Goal: Information Seeking & Learning: Learn about a topic

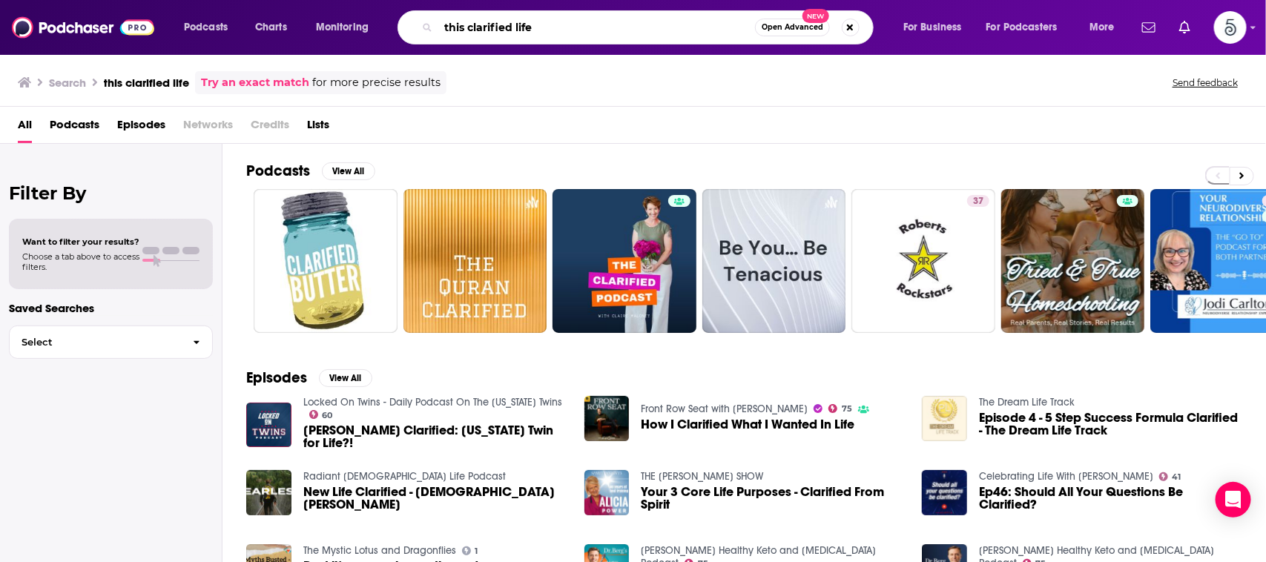
drag, startPoint x: 0, startPoint y: 0, endPoint x: 354, endPoint y: 11, distance: 353.8
click at [354, 11] on div "Podcasts Charts Monitoring this clarified life Open Advanced New For Business F…" at bounding box center [650, 27] width 955 height 34
paste input "Drop the Mic"
type input "Drop the Mic"
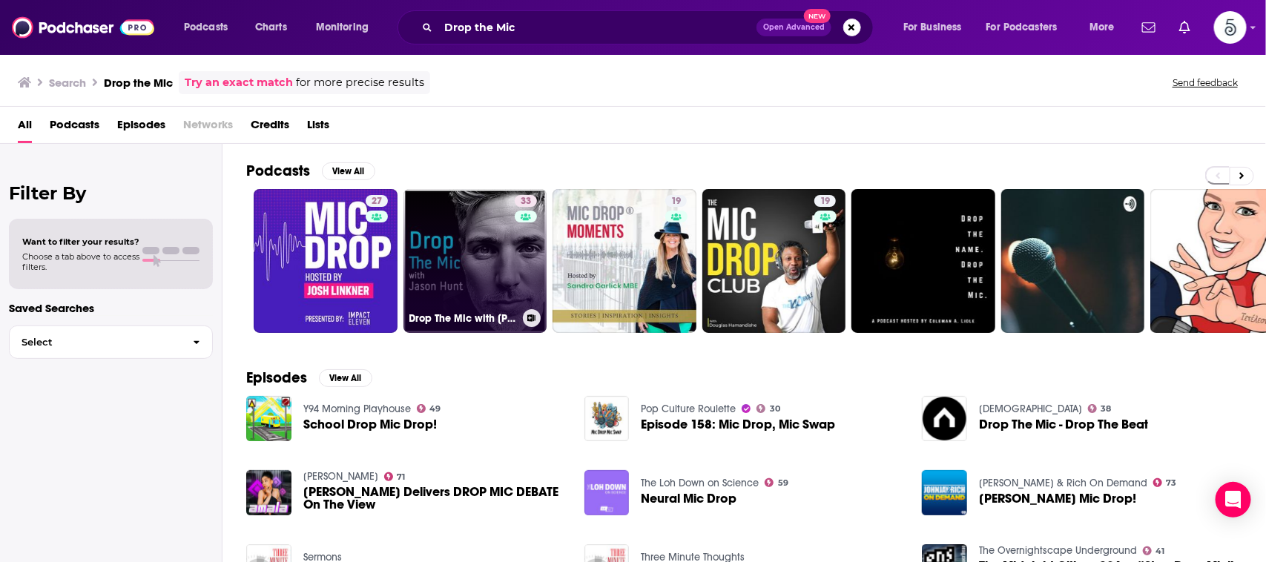
click at [458, 247] on link "33 Drop The Mic with [PERSON_NAME]" at bounding box center [475, 261] width 144 height 144
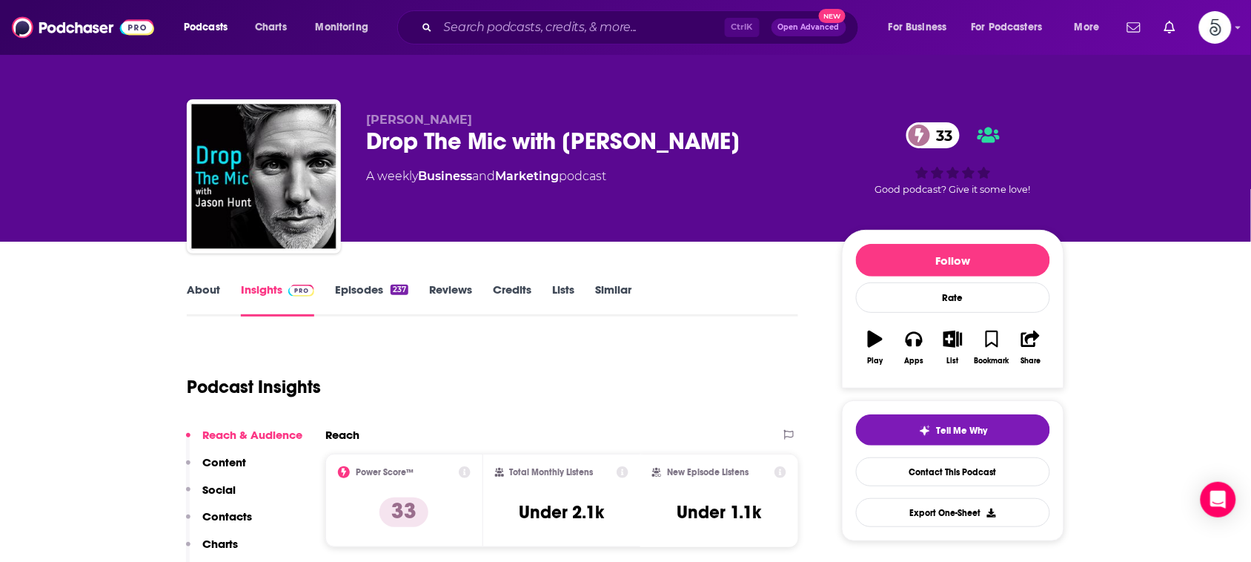
drag, startPoint x: 612, startPoint y: 509, endPoint x: 573, endPoint y: 509, distance: 39.3
click at [573, 509] on div "Total Monthly Listens Under 2.1k" at bounding box center [562, 500] width 134 height 68
copy h3 "2.1k"
click at [649, 30] on input "Search podcasts, credits, & more..." at bounding box center [581, 28] width 287 height 24
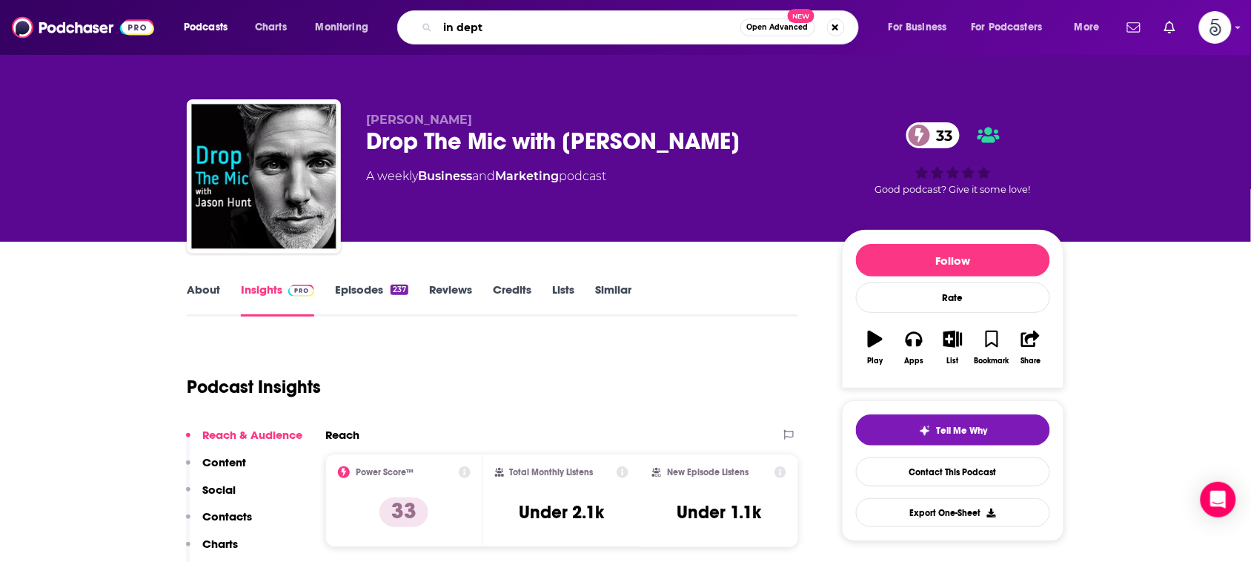
type input "in depth"
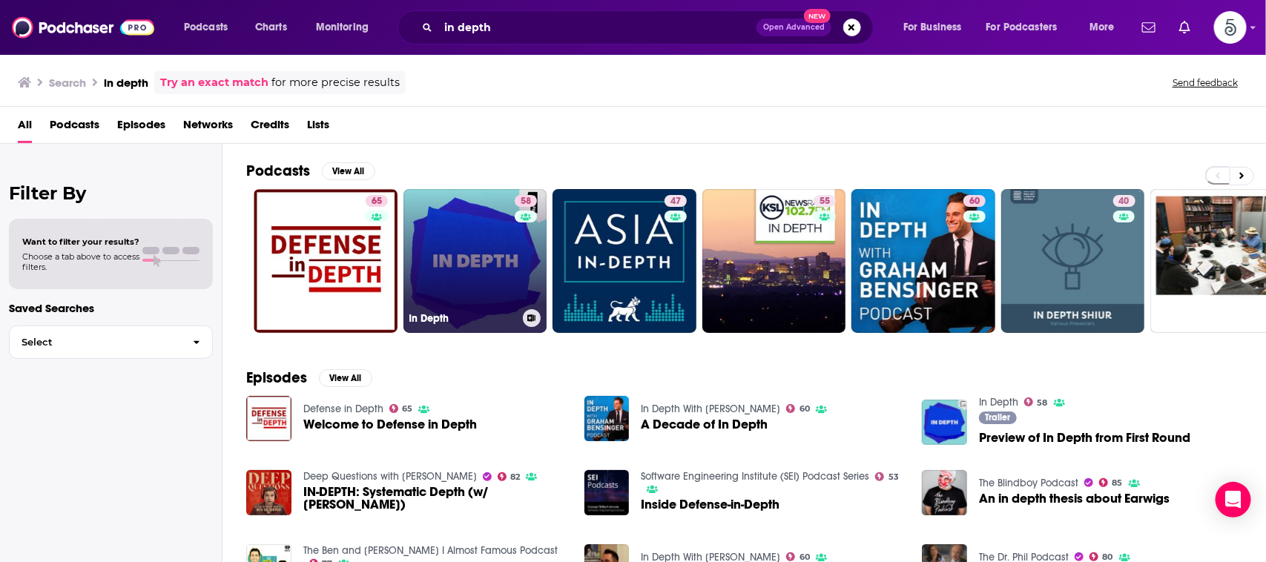
click at [474, 247] on link "58 In Depth" at bounding box center [475, 261] width 144 height 144
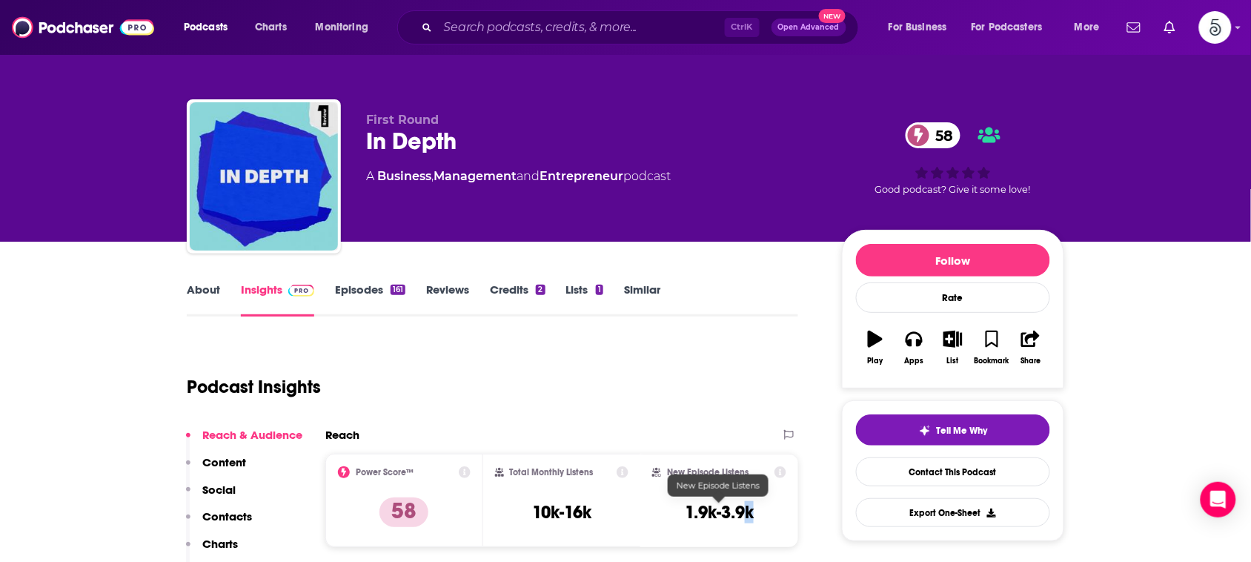
drag, startPoint x: 764, startPoint y: 503, endPoint x: 747, endPoint y: 506, distance: 18.0
click at [747, 506] on div "New Episode Listens 1.9k-3.9k" at bounding box center [719, 500] width 134 height 68
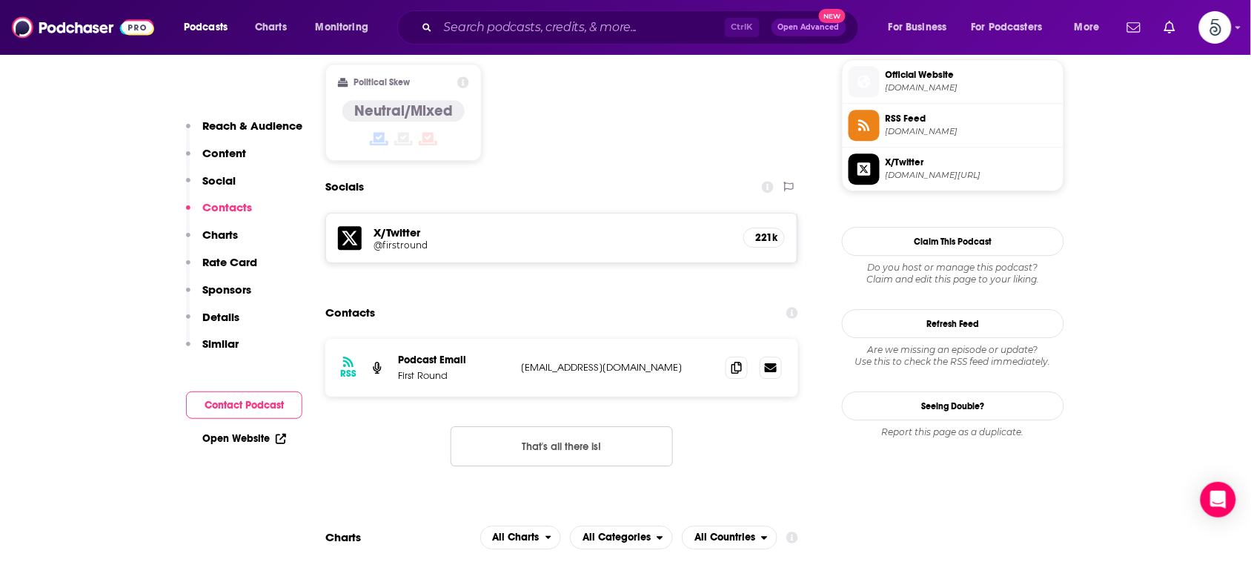
scroll to position [1213, 0]
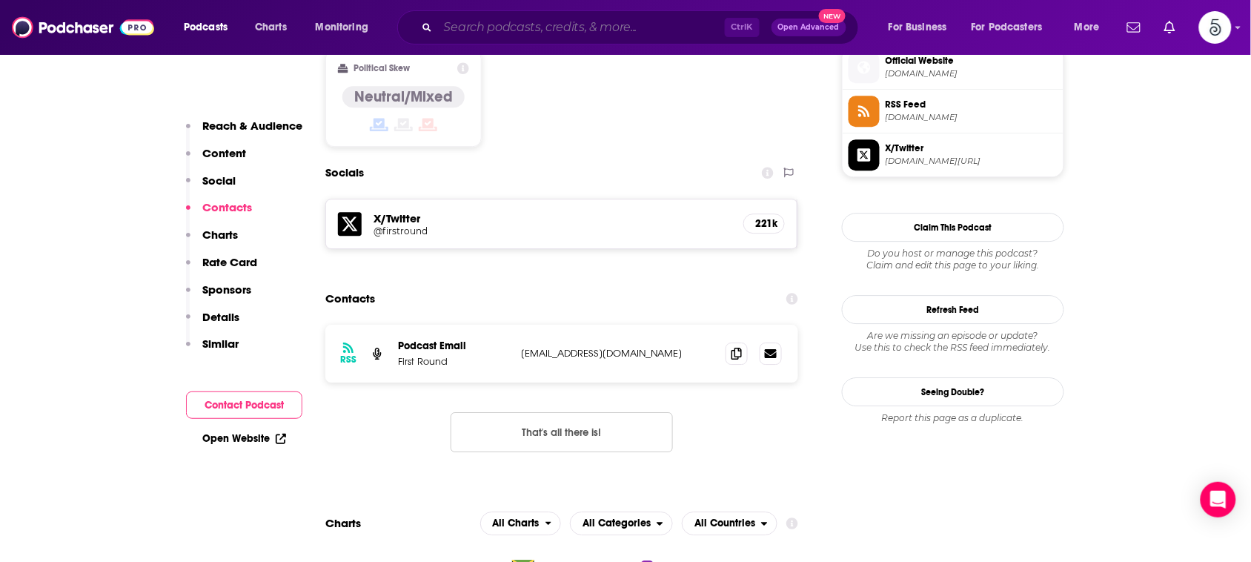
click at [687, 22] on input "Search podcasts, credits, & more..." at bounding box center [581, 28] width 287 height 24
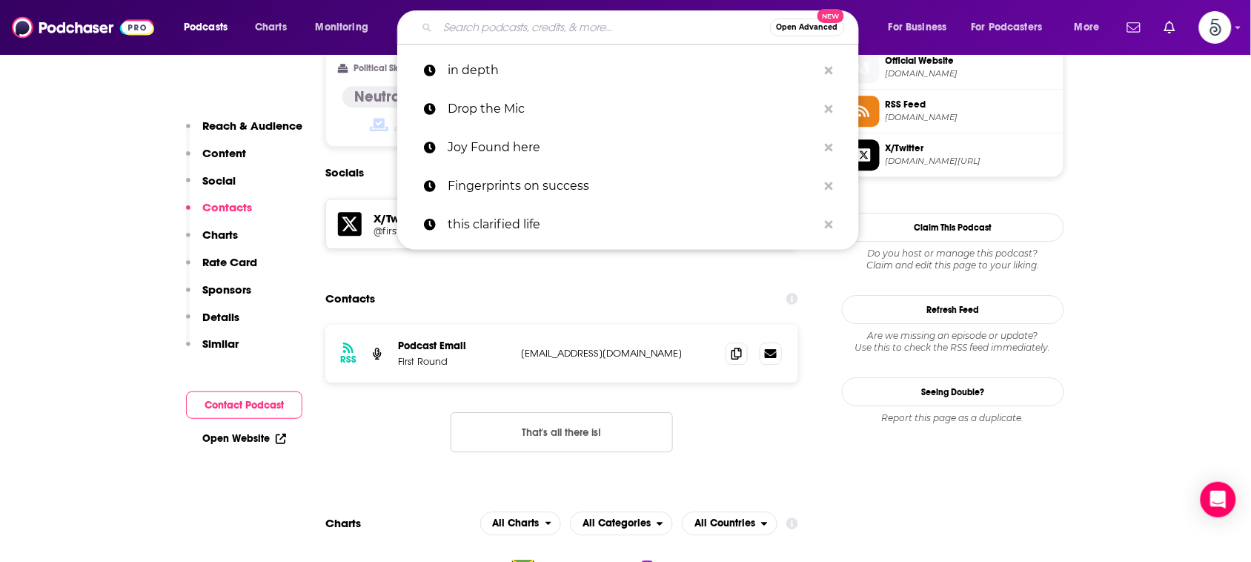
paste input "Get Down to Business"
type input "Get Down to Business"
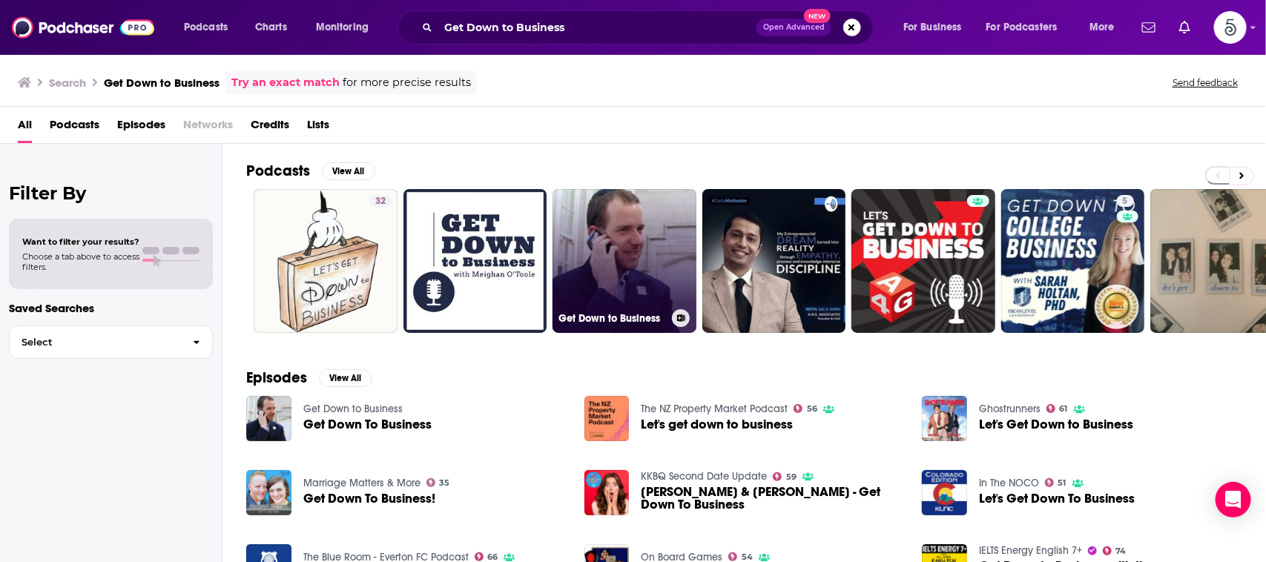
click at [595, 237] on link "Get Down to Business" at bounding box center [624, 261] width 144 height 144
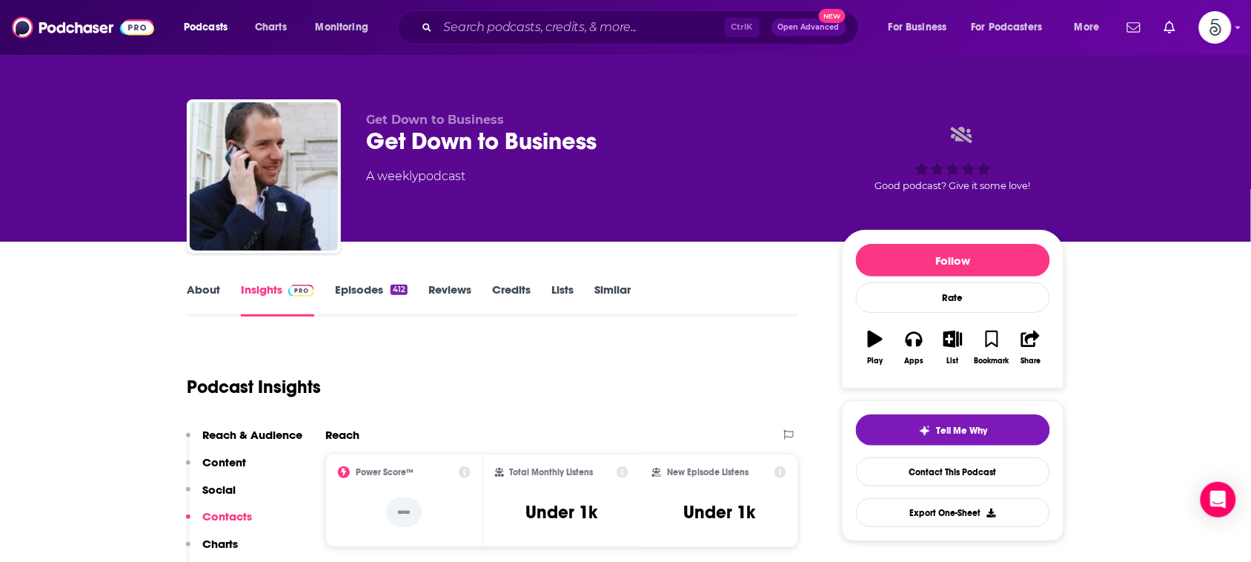
click at [205, 280] on div "About Insights Episodes 412 Reviews Credits Lists Similar" at bounding box center [493, 298] width 612 height 36
click at [205, 289] on link "About" at bounding box center [203, 299] width 33 height 34
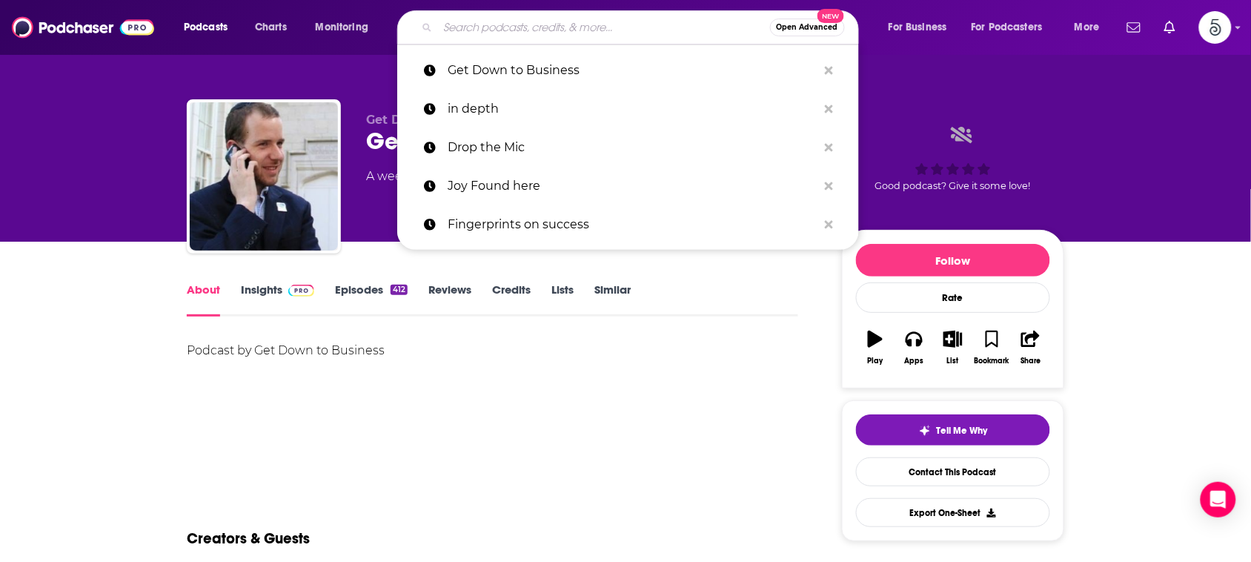
drag, startPoint x: 639, startPoint y: 24, endPoint x: 405, endPoint y: 28, distance: 234.3
click at [405, 28] on div "Open Advanced New" at bounding box center [628, 27] width 462 height 34
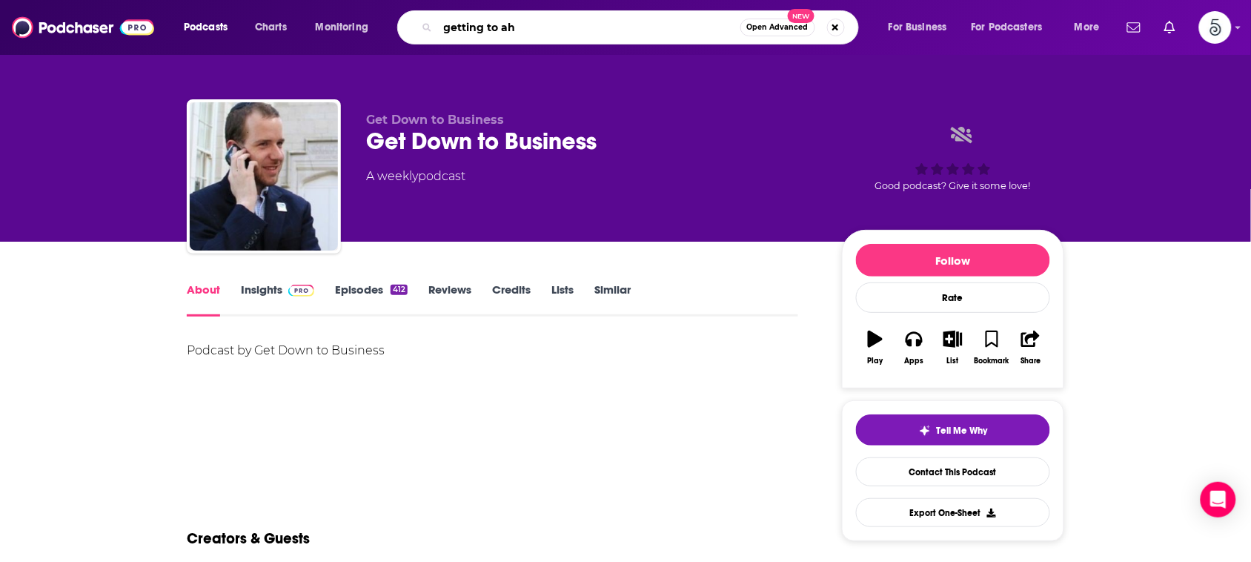
type input "getting to aha"
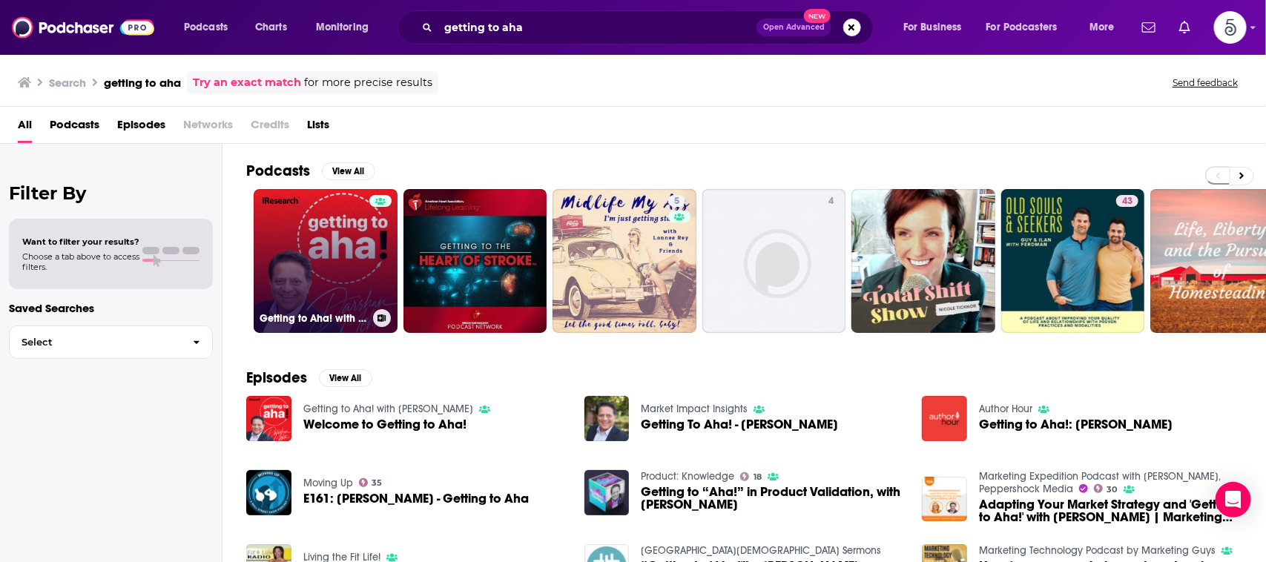
click at [328, 234] on link "Getting to Aha! with [PERSON_NAME]" at bounding box center [326, 261] width 144 height 144
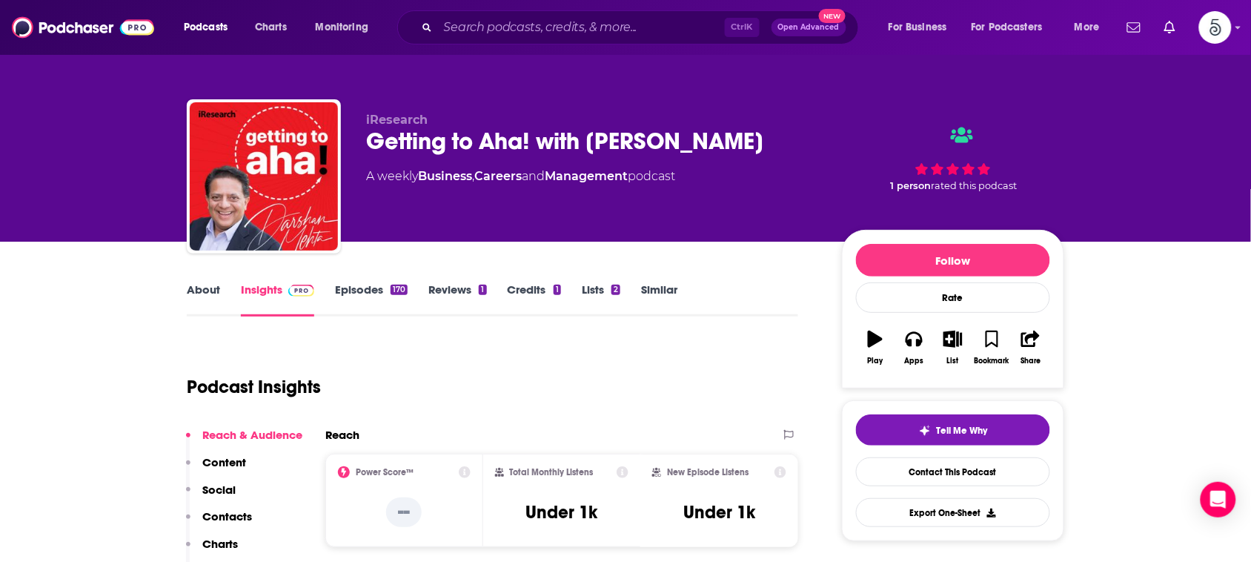
click at [206, 289] on link "About" at bounding box center [203, 299] width 33 height 34
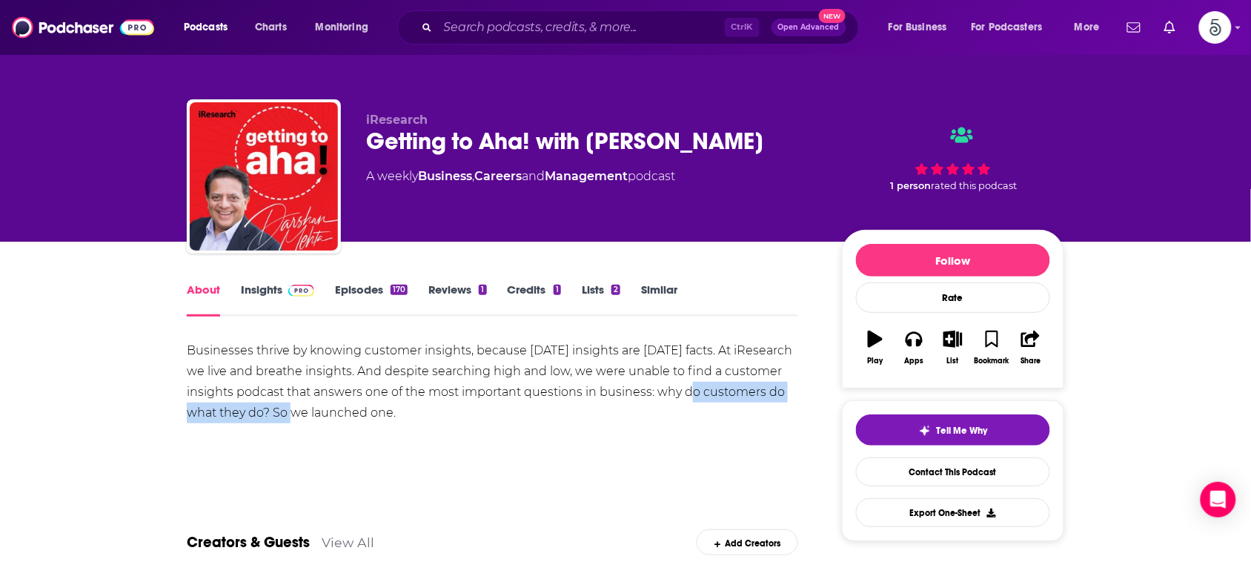
drag, startPoint x: 718, startPoint y: 391, endPoint x: 352, endPoint y: 408, distance: 365.9
click at [352, 408] on div "Businesses thrive by knowing customer insights, because [DATE] insights are [DA…" at bounding box center [493, 381] width 612 height 83
copy div "why do customers do what they do?"
click at [264, 283] on link "Insights" at bounding box center [277, 299] width 73 height 34
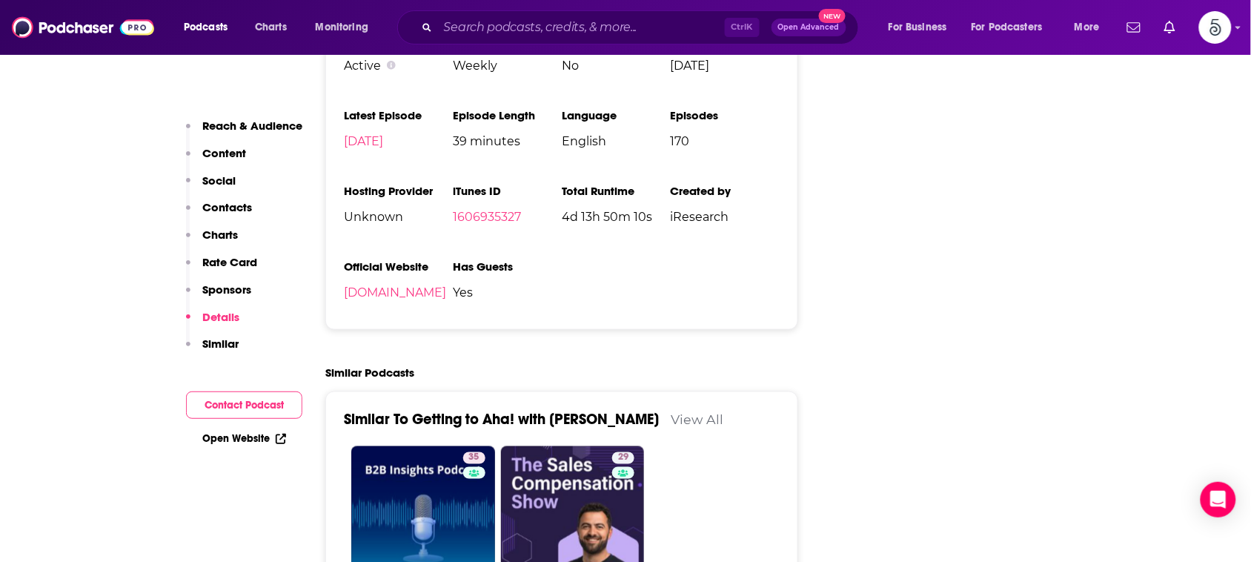
scroll to position [2076, 0]
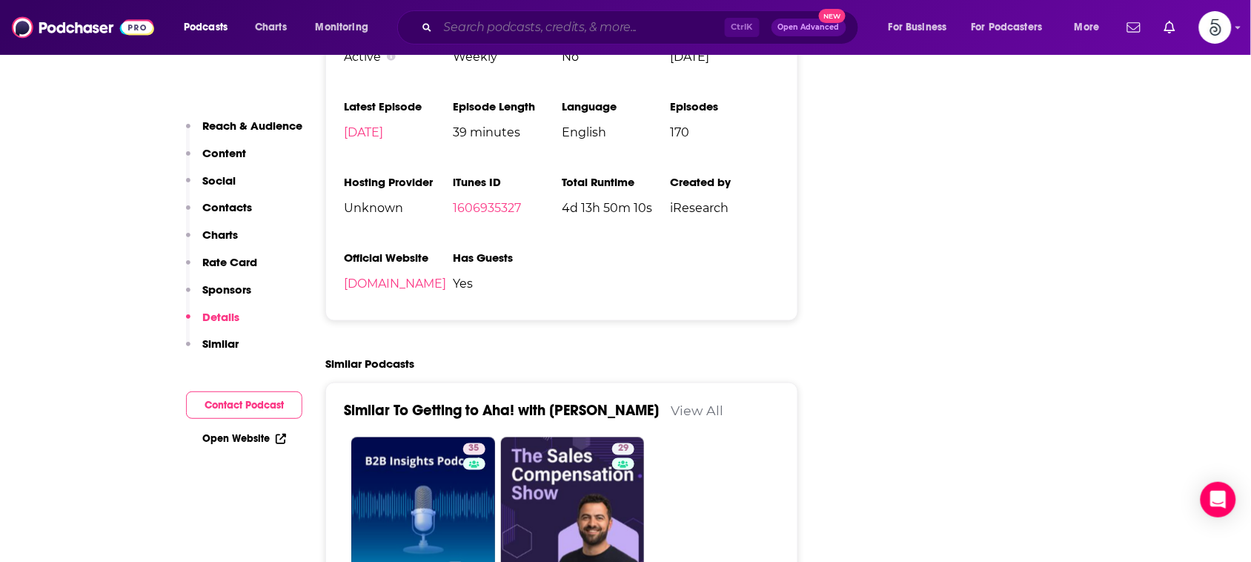
click at [647, 24] on input "Search podcasts, credits, & more..." at bounding box center [581, 28] width 287 height 24
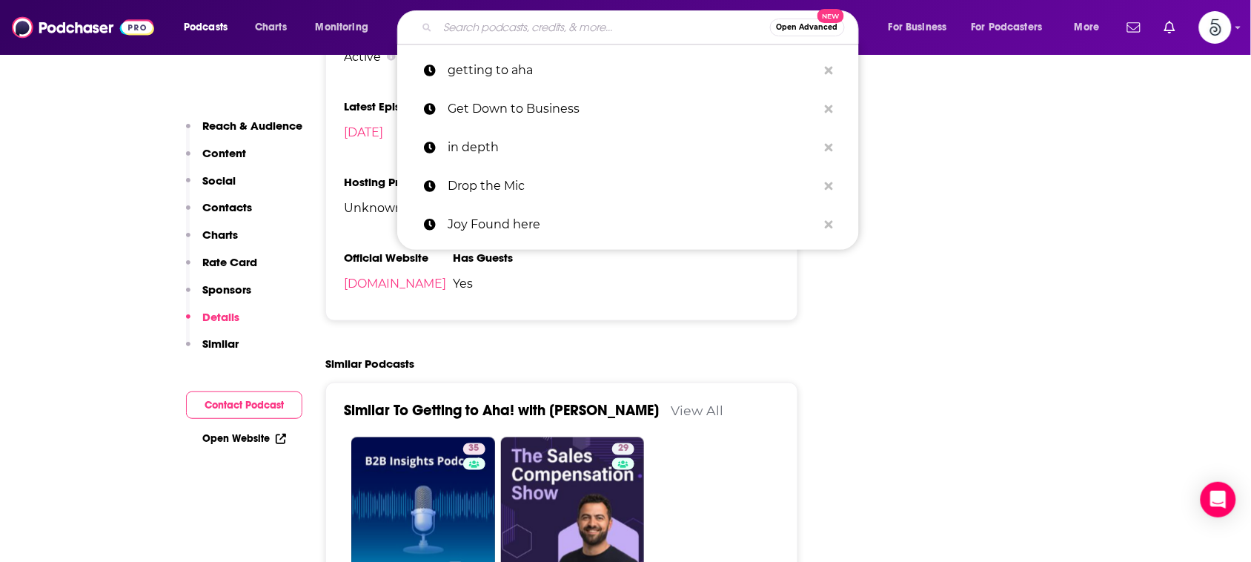
paste input "Hacking Your Leadership"
type input "Hacking Your Leadership"
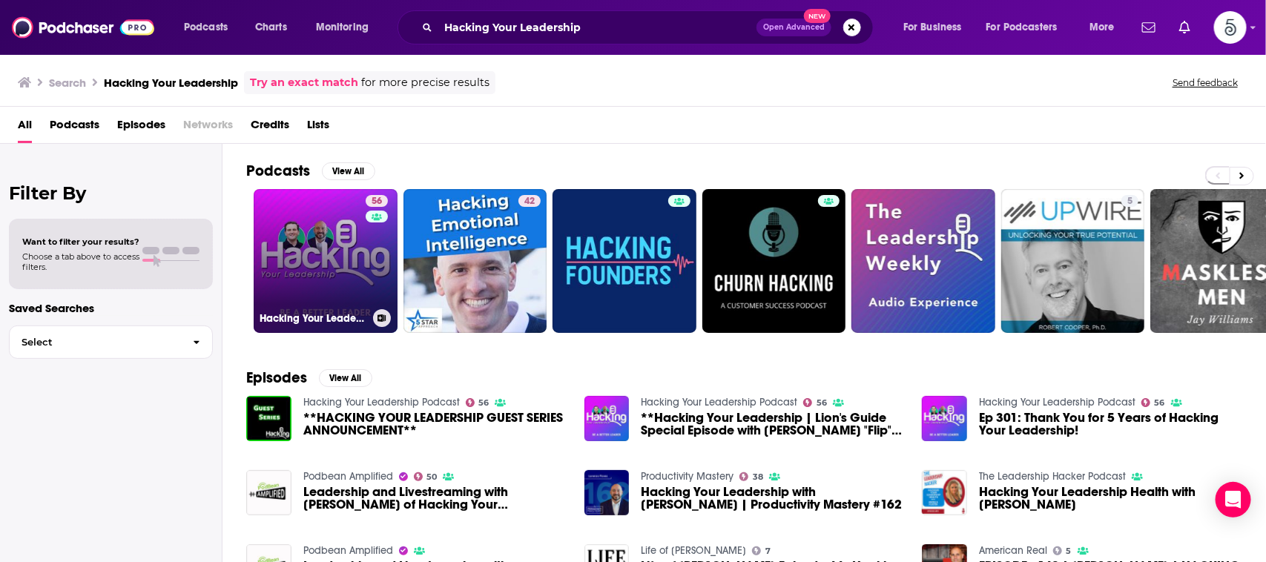
click at [346, 227] on link "56 Hacking Your Leadership Podcast" at bounding box center [326, 261] width 144 height 144
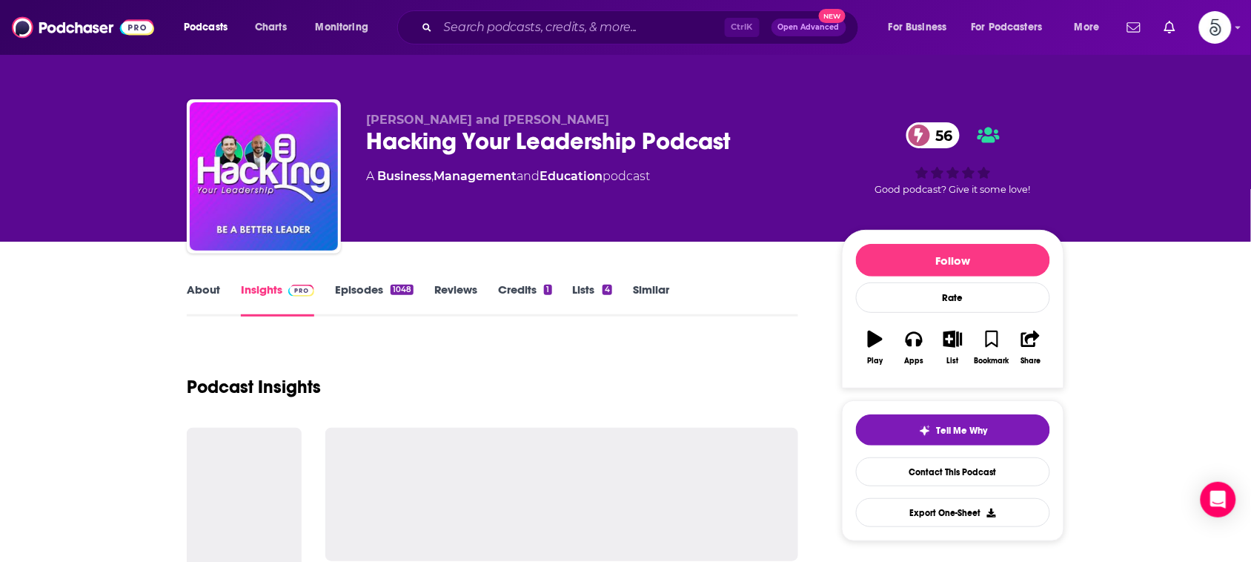
click at [268, 289] on link "Insights" at bounding box center [277, 299] width 73 height 34
click at [199, 285] on link "About" at bounding box center [203, 299] width 33 height 34
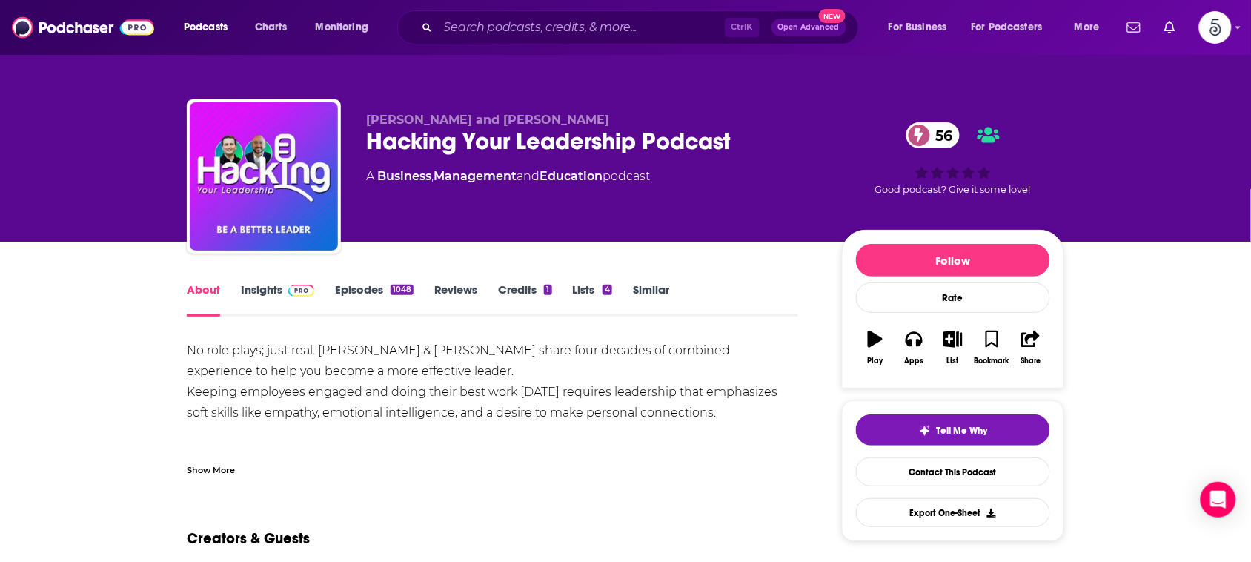
click at [199, 285] on link "About" at bounding box center [203, 299] width 33 height 34
click at [204, 463] on div "Show More" at bounding box center [211, 469] width 48 height 14
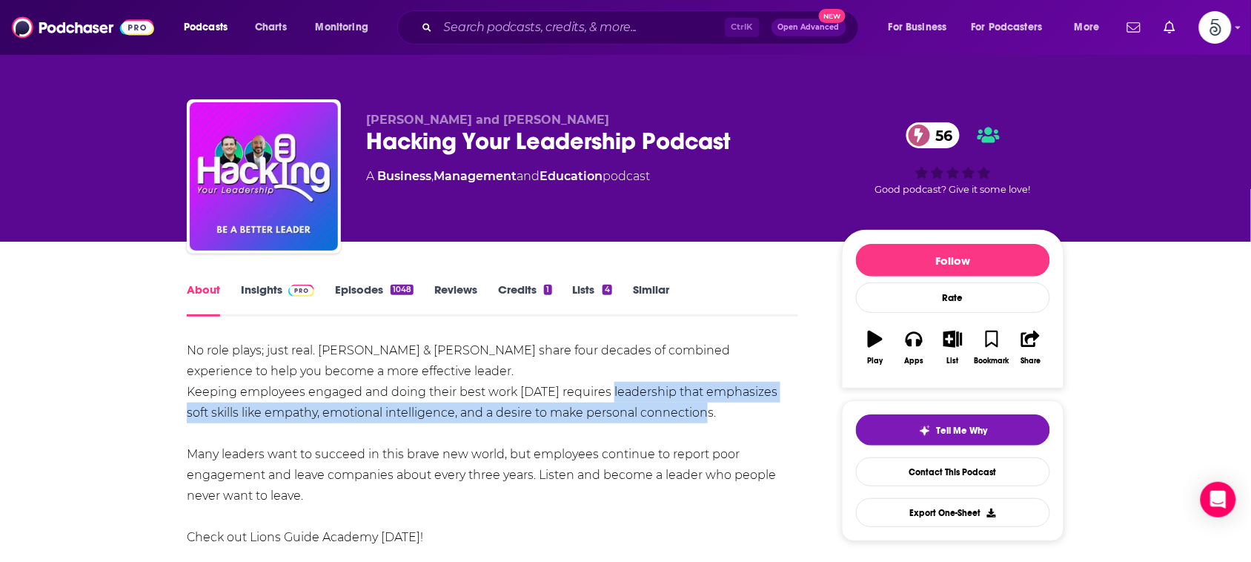
drag, startPoint x: 609, startPoint y: 383, endPoint x: 689, endPoint y: 416, distance: 87.4
click at [689, 416] on div "No role plays; just real. [PERSON_NAME] & [PERSON_NAME] share four decades of c…" at bounding box center [493, 464] width 612 height 249
copy div "eadership that emphasizes soft skills like empathy, emotional intelligence, and…"
click at [261, 291] on link "Insights" at bounding box center [277, 299] width 73 height 34
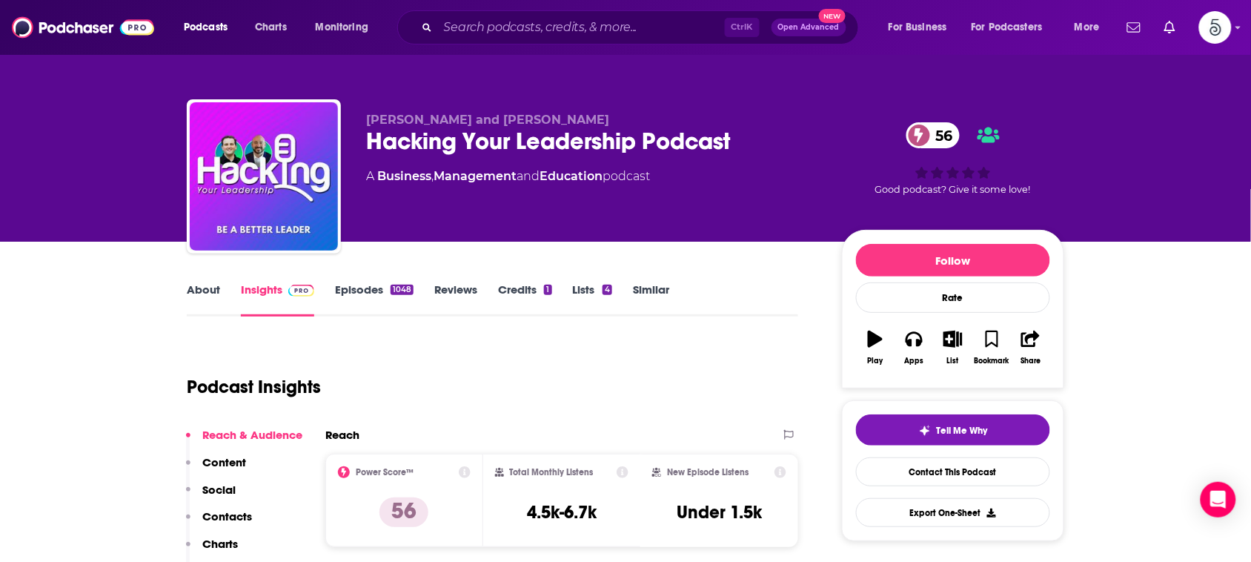
click at [602, 512] on div "Total Monthly Listens 4.5k-6.7k" at bounding box center [562, 500] width 134 height 68
drag, startPoint x: 602, startPoint y: 510, endPoint x: 526, endPoint y: 512, distance: 75.6
click at [526, 512] on div "Total Monthly Listens 4.5k-6.7k" at bounding box center [562, 500] width 134 height 68
copy h3 "4.5k-6.7k"
click at [583, 26] on input "Search podcasts, credits, & more..." at bounding box center [581, 28] width 287 height 24
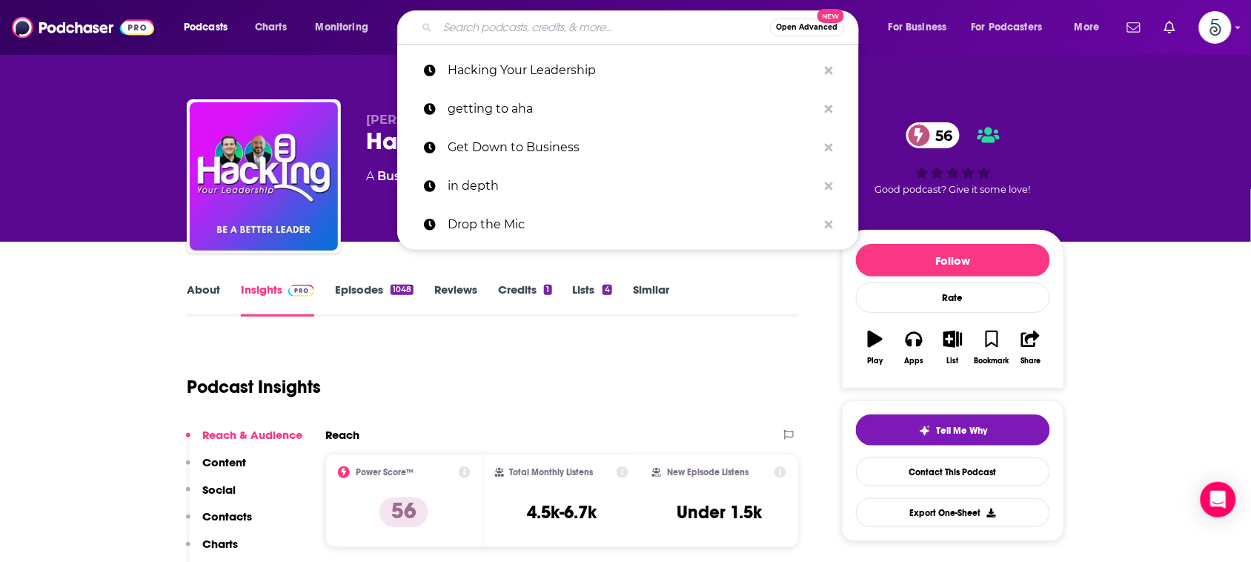
paste input "Money for Lunch/Profiles in Success"
type input "Money for Lunch/Profiles in Success"
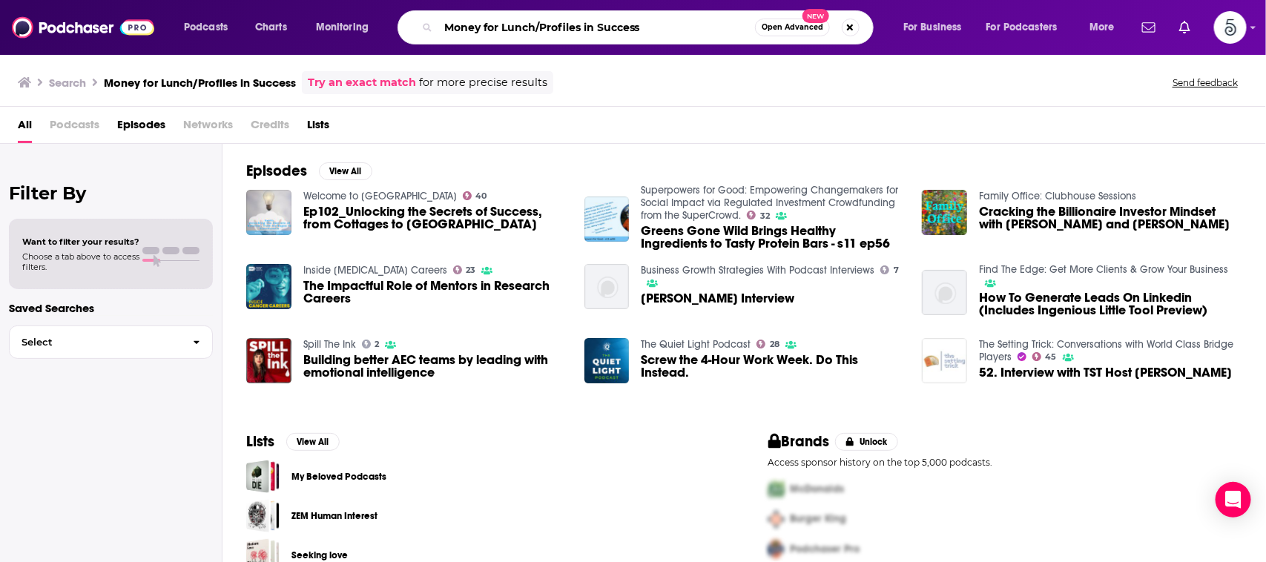
drag, startPoint x: 541, startPoint y: 23, endPoint x: 413, endPoint y: 39, distance: 129.2
click at [413, 39] on div "Money for Lunch/Profiles in Success Open Advanced New" at bounding box center [635, 27] width 476 height 34
type input "Profiles in Success"
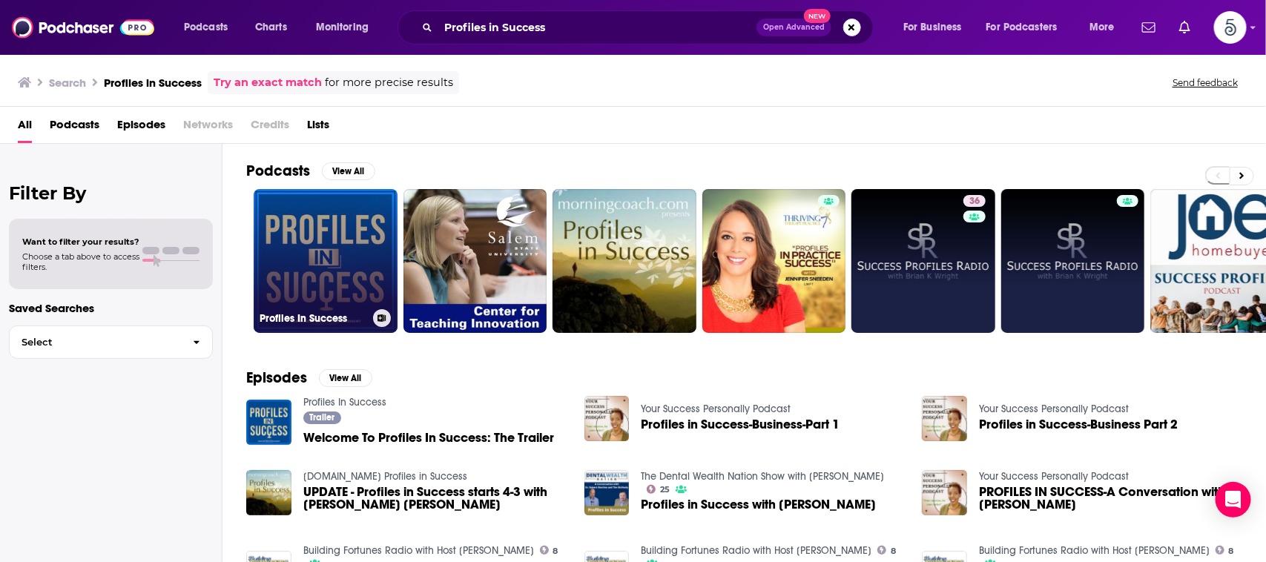
click at [336, 268] on link "Profiles In Success" at bounding box center [326, 261] width 144 height 144
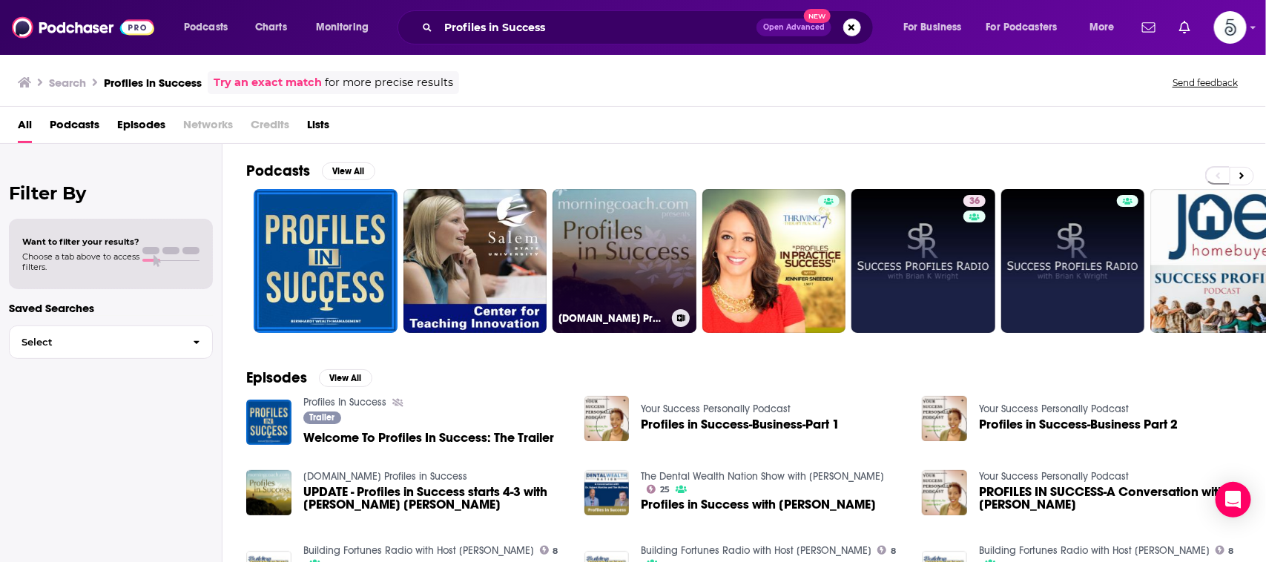
click at [599, 243] on link "[DOMAIN_NAME] Profiles in Success" at bounding box center [624, 261] width 144 height 144
click at [586, 239] on link "[DOMAIN_NAME] Profiles in Success" at bounding box center [624, 261] width 144 height 144
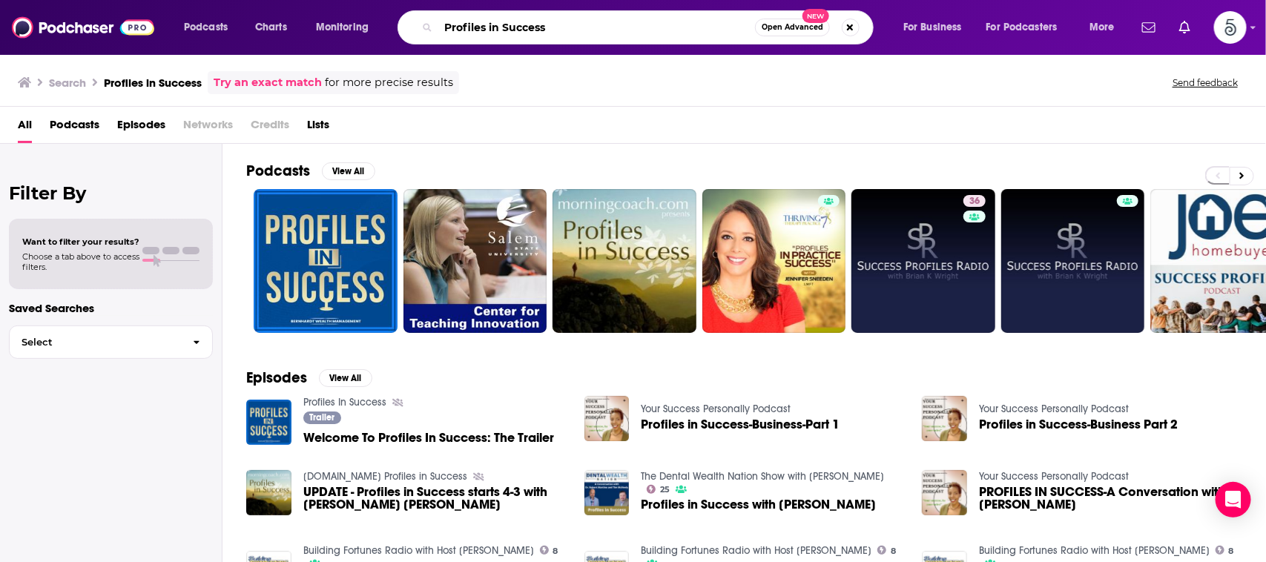
drag, startPoint x: 560, startPoint y: 27, endPoint x: 425, endPoint y: 19, distance: 135.2
click at [425, 19] on div "Profiles in Success Open Advanced New" at bounding box center [635, 27] width 476 height 34
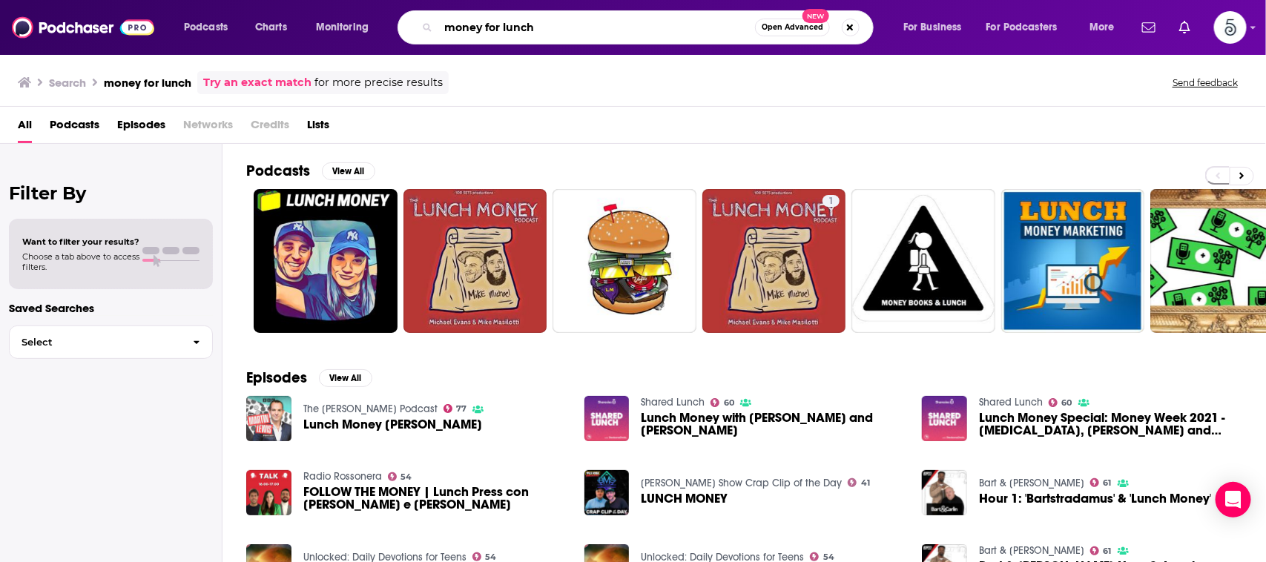
drag, startPoint x: 701, startPoint y: 26, endPoint x: 415, endPoint y: 36, distance: 285.6
click at [415, 36] on div "money for lunch Open Advanced New" at bounding box center [635, 27] width 476 height 34
type input "take on [DATE]"
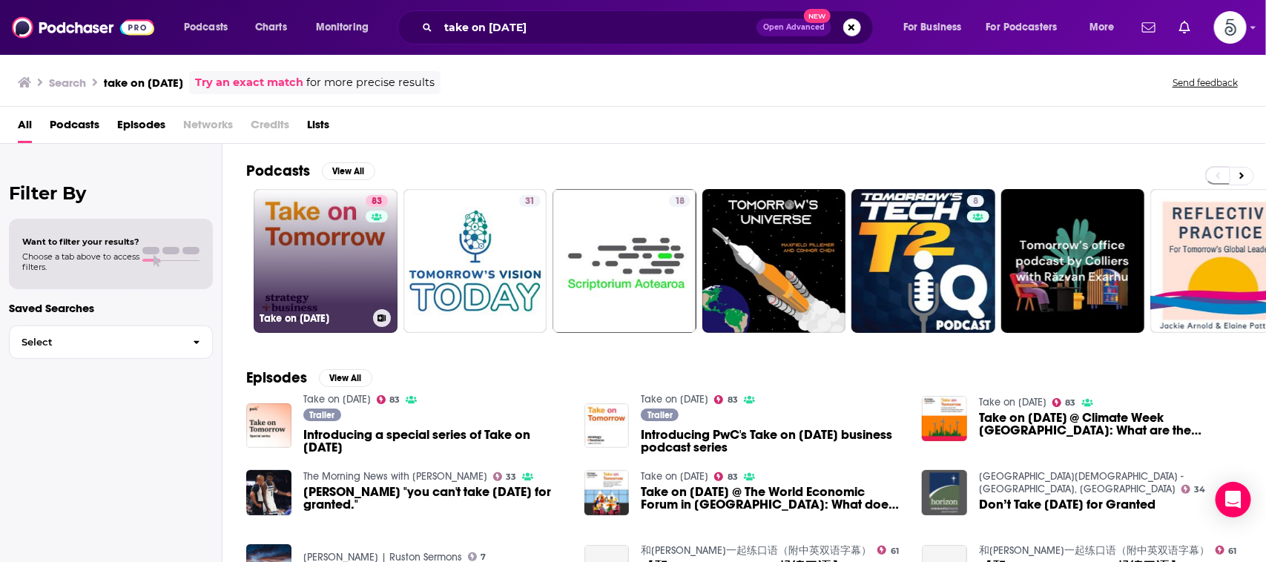
click at [298, 252] on link "83 Take on [DATE]" at bounding box center [326, 261] width 144 height 144
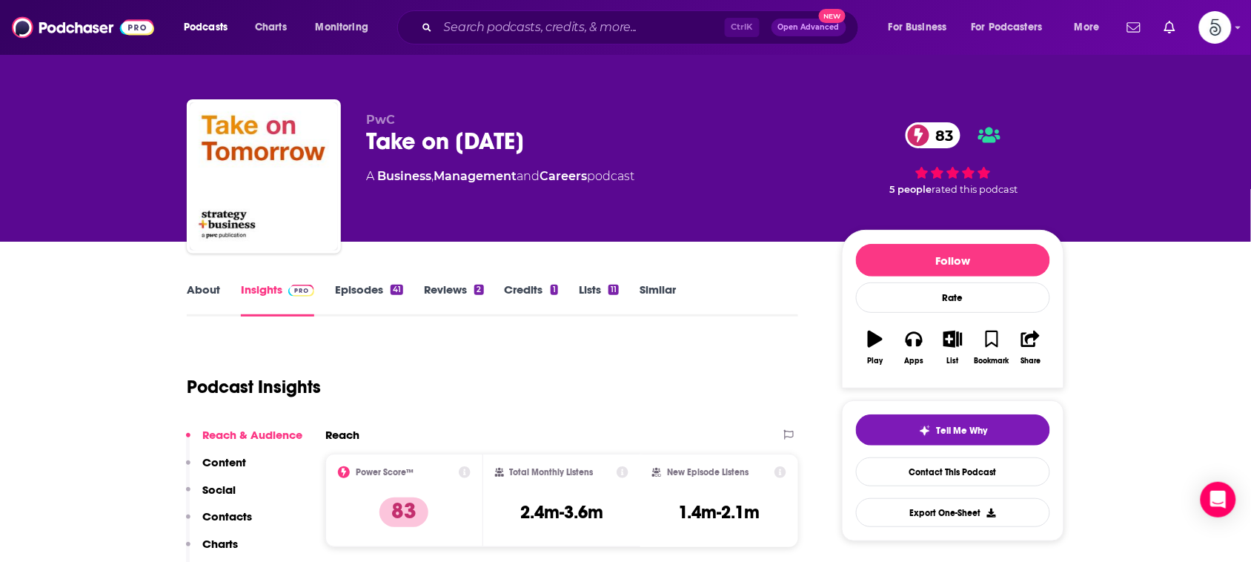
click at [201, 290] on link "About" at bounding box center [203, 299] width 33 height 34
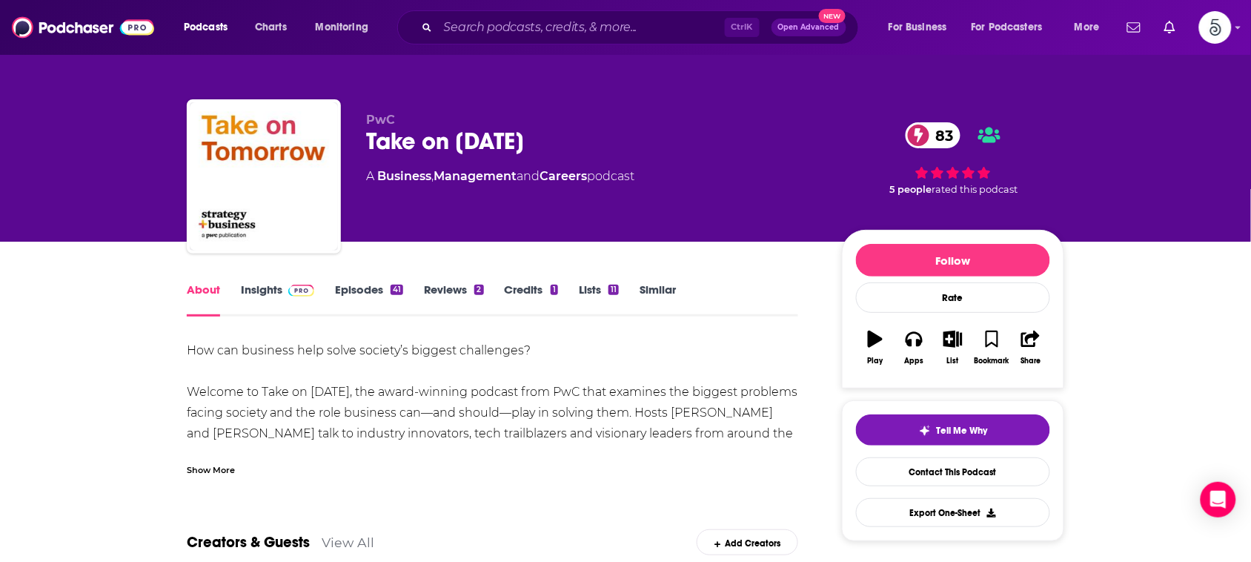
click at [271, 290] on link "Insights" at bounding box center [277, 299] width 73 height 34
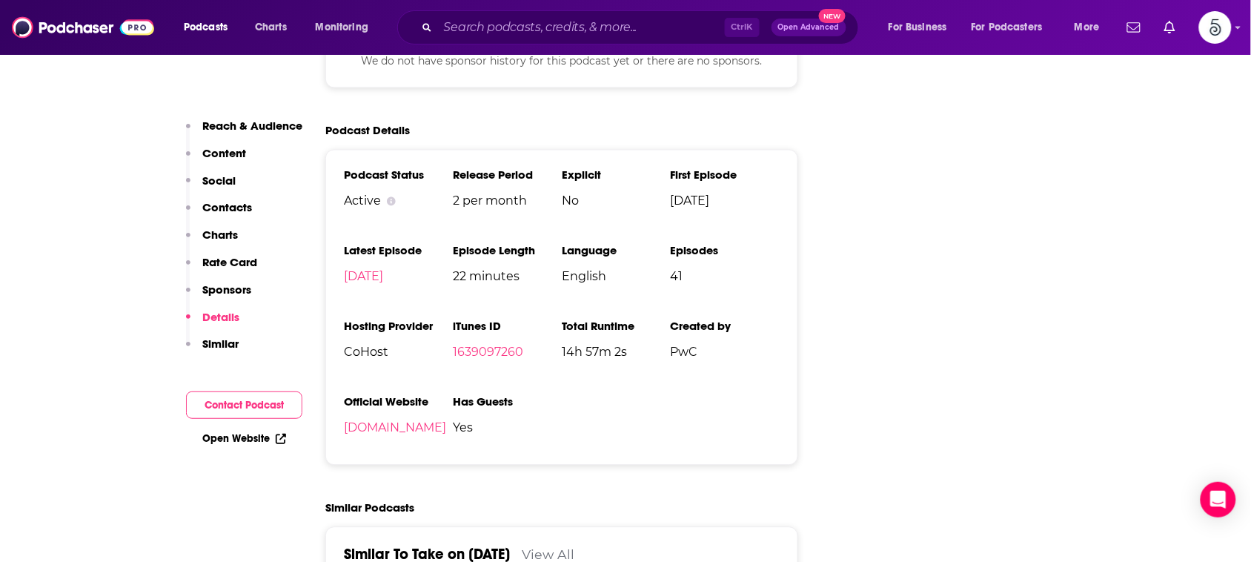
scroll to position [2584, 0]
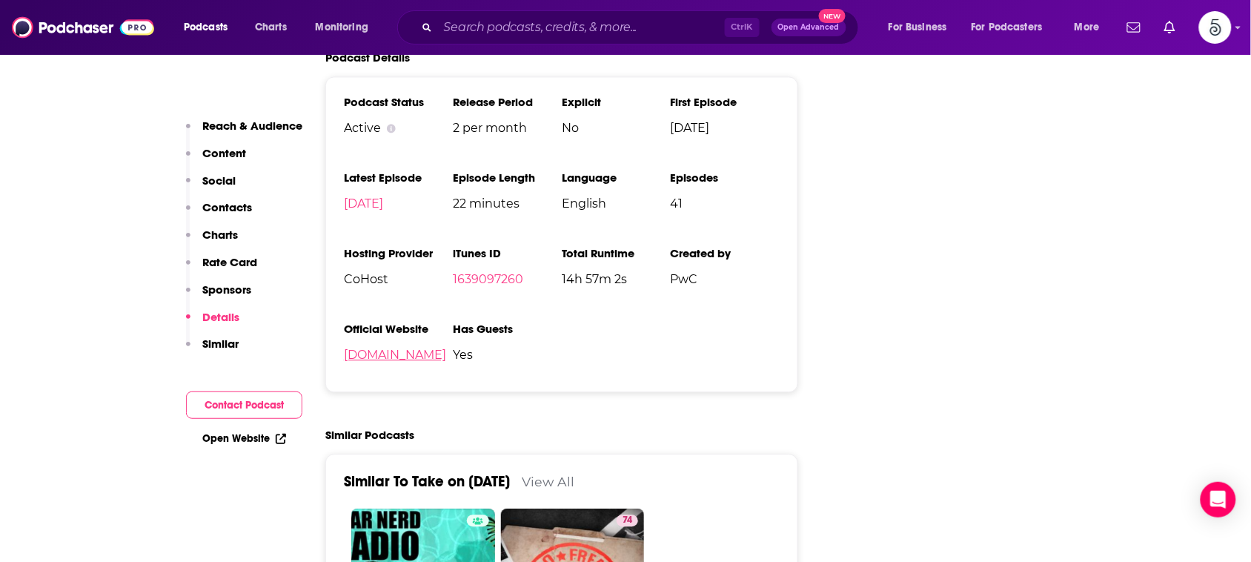
click at [377, 348] on link "[DOMAIN_NAME]" at bounding box center [395, 355] width 102 height 14
click at [675, 26] on input "Search podcasts, credits, & more..." at bounding box center [581, 28] width 287 height 24
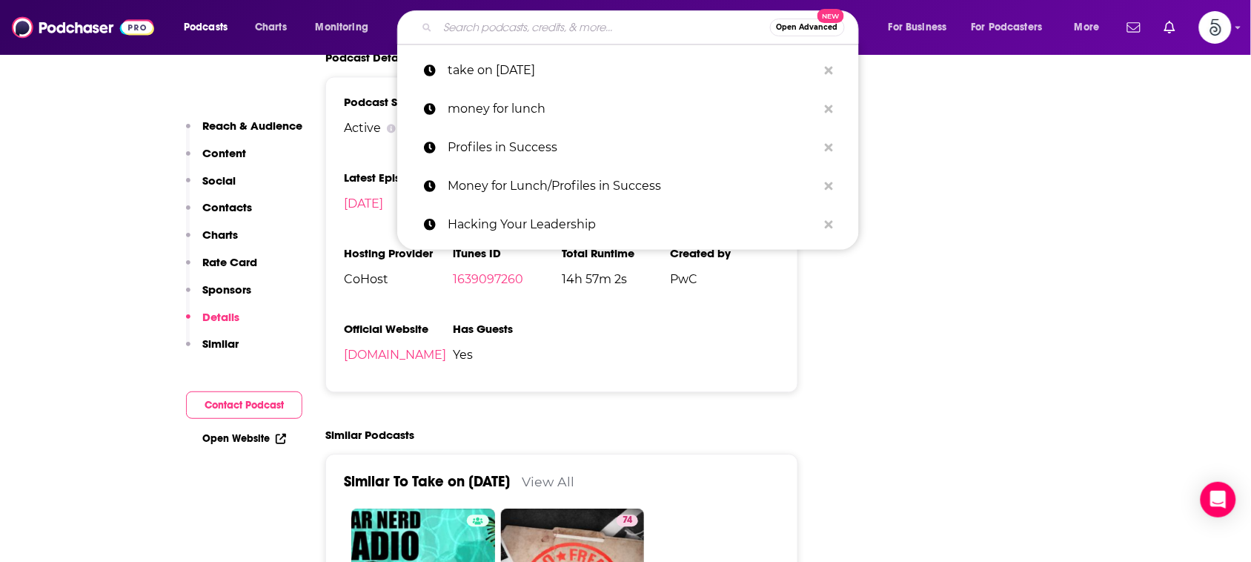
paste input "The Agile Brand"
type input "The Agile Brand"
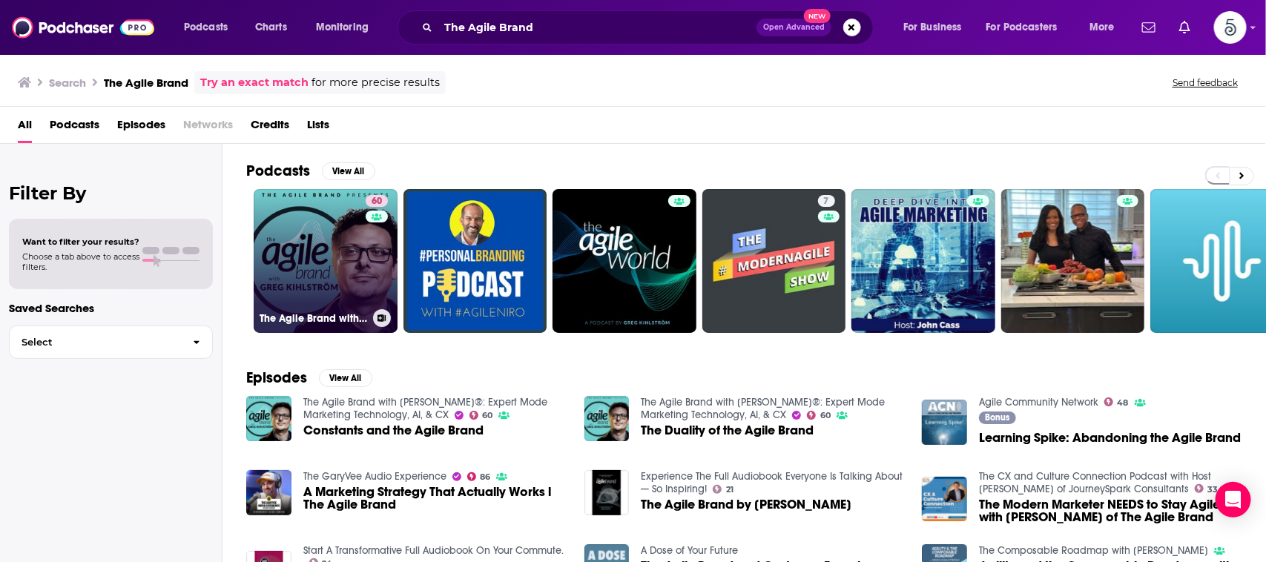
click at [312, 260] on link "60 The Agile Brand with [PERSON_NAME]®: Expert Mode Marketing Technology, AI, &…" at bounding box center [326, 261] width 144 height 144
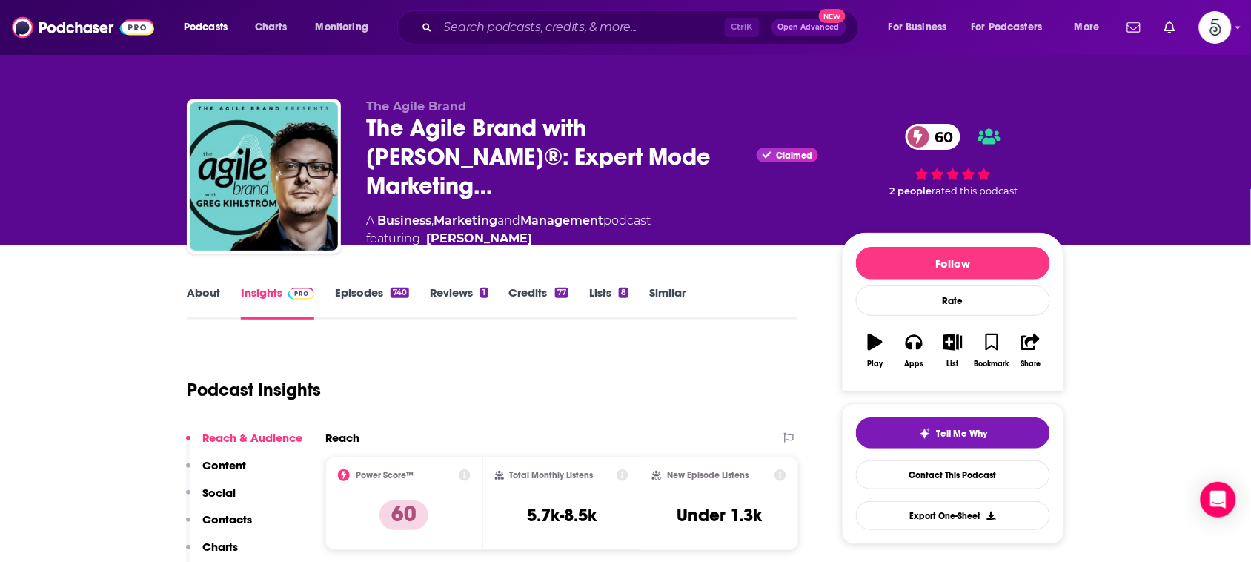
click at [211, 291] on link "About" at bounding box center [203, 302] width 33 height 34
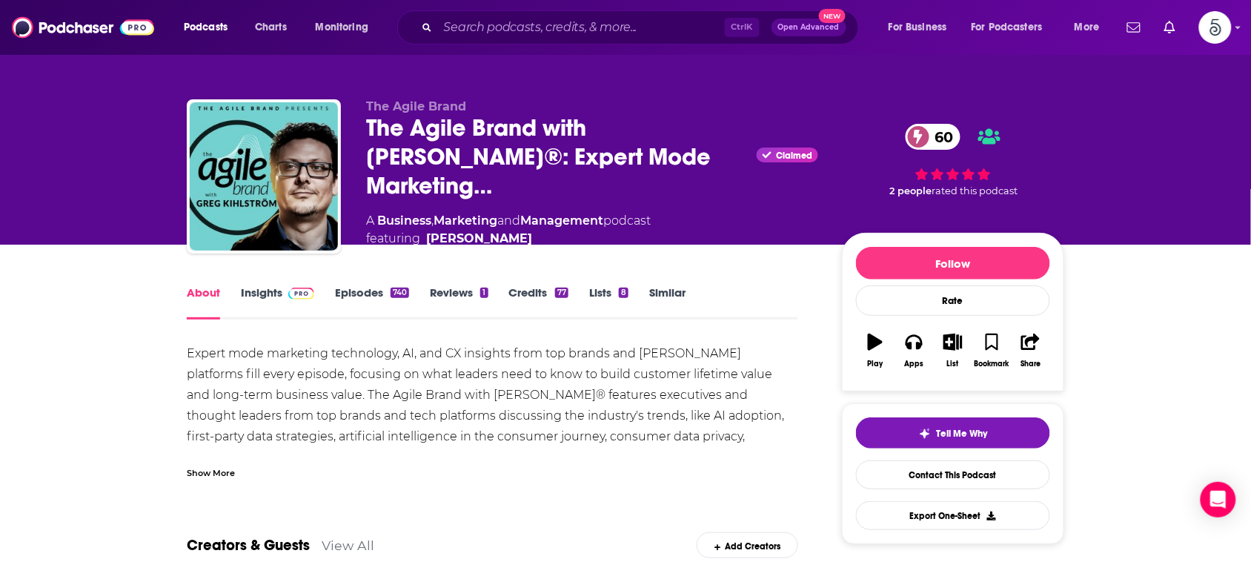
click at [254, 283] on div "About Insights Episodes 740 Reviews 1 Credits 77 Lists 8 Similar" at bounding box center [493, 301] width 612 height 36
click at [258, 290] on link "Insights" at bounding box center [277, 302] width 73 height 34
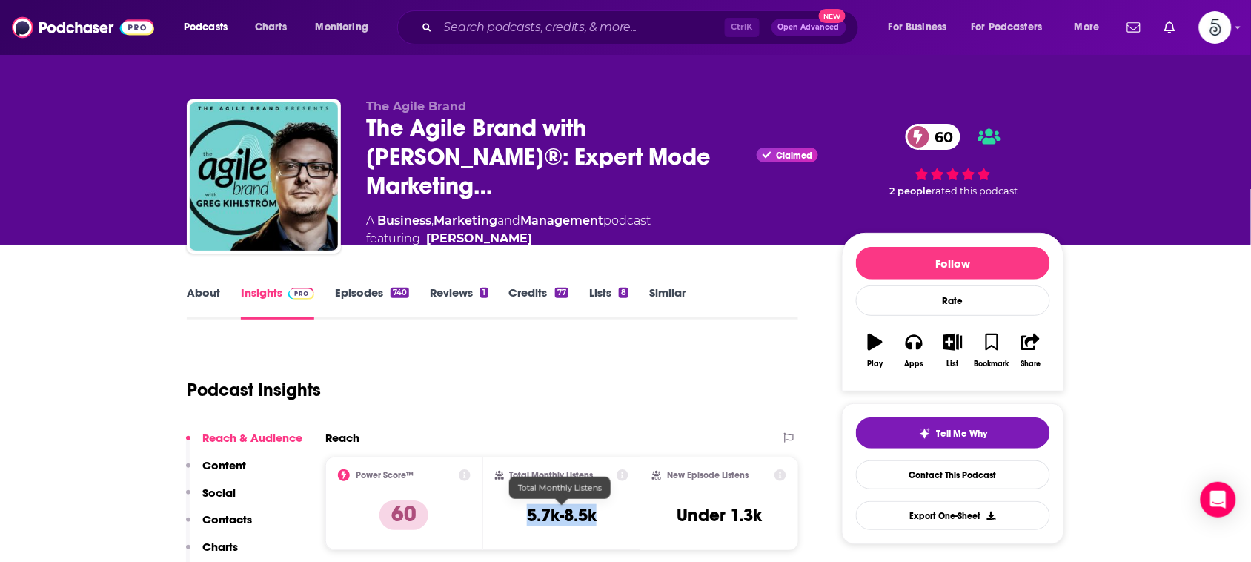
drag, startPoint x: 602, startPoint y: 514, endPoint x: 528, endPoint y: 509, distance: 74.3
click at [528, 509] on div "Total Monthly Listens 5.7k-8.5k" at bounding box center [562, 503] width 134 height 68
copy h3 "5.7k-8.5k"
click at [665, 20] on input "Search podcasts, credits, & more..." at bounding box center [581, 28] width 287 height 24
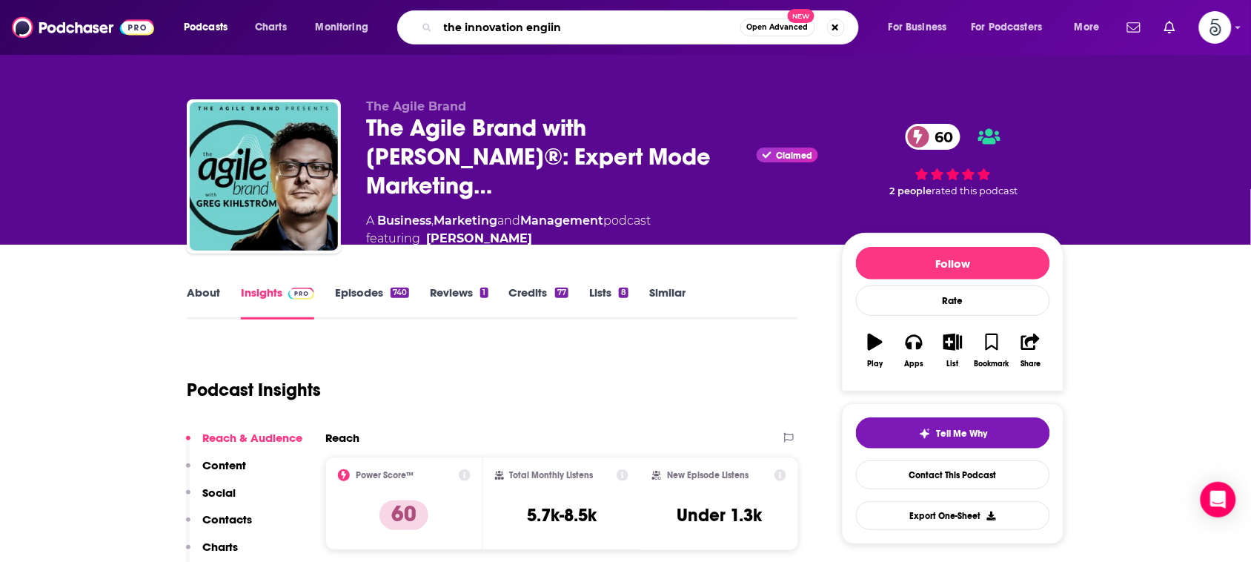
type input "the innovation engiine"
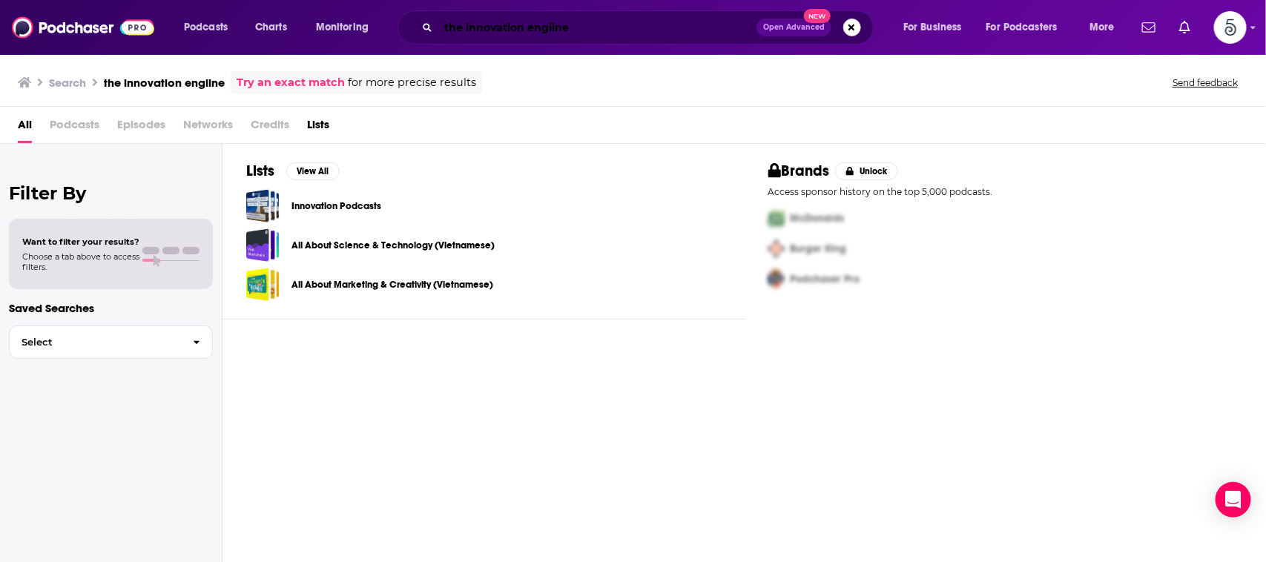
click at [554, 28] on input "the innovation engiine" at bounding box center [597, 28] width 318 height 24
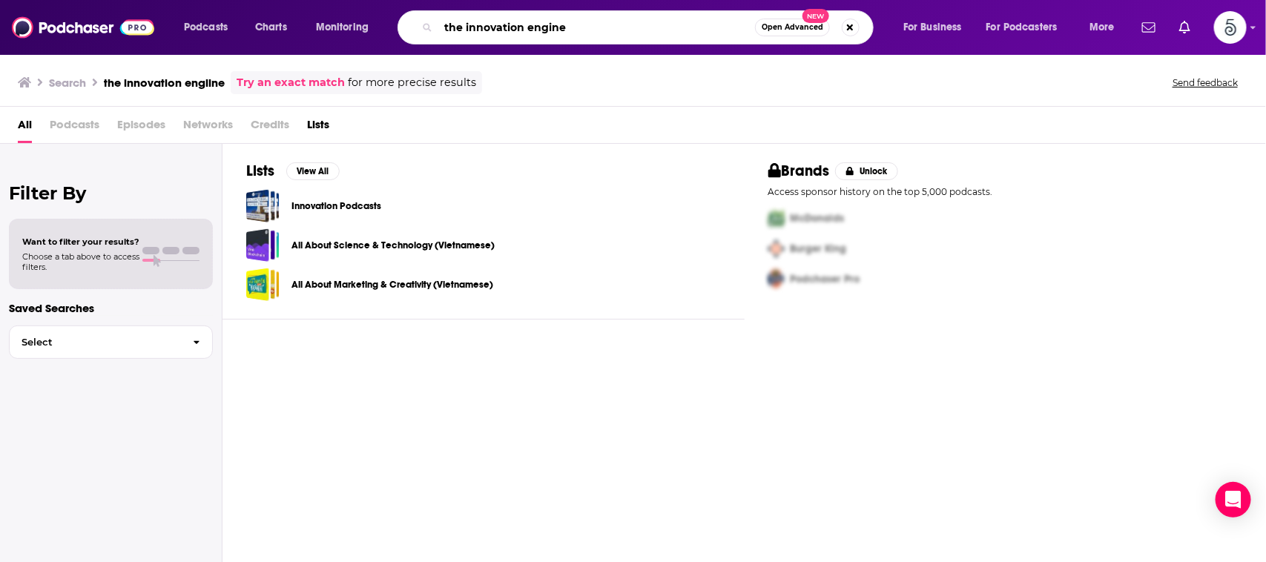
click at [582, 26] on input "the innovation engine" at bounding box center [596, 28] width 317 height 24
type input "the innovation engine"
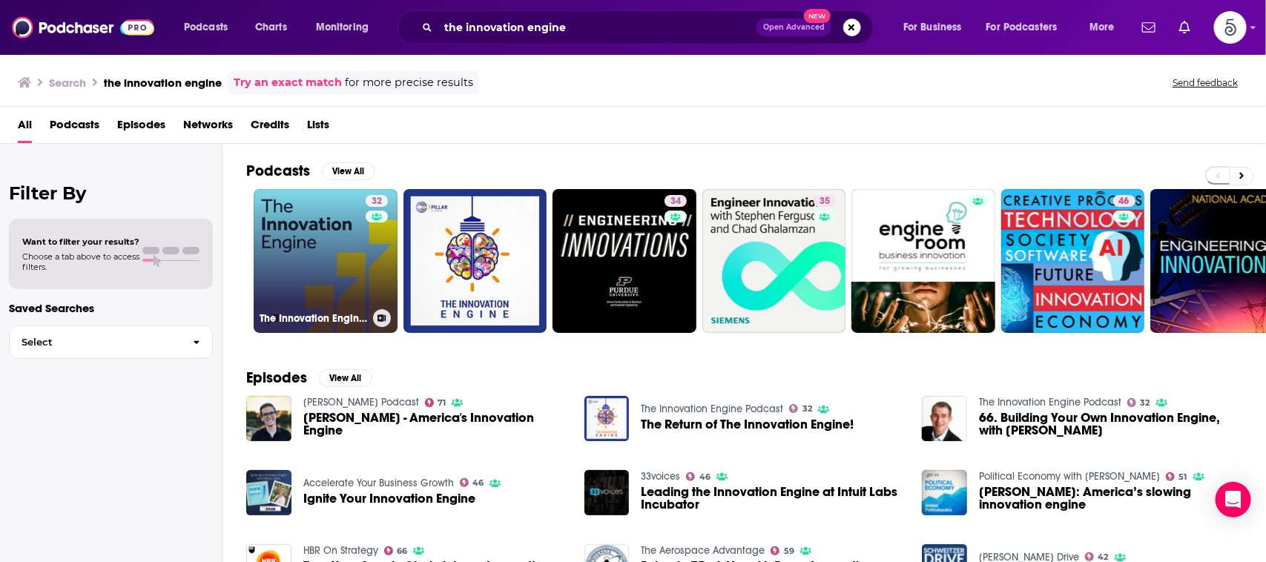
click at [328, 234] on link "32 The Innovation Engine Podcast" at bounding box center [326, 261] width 144 height 144
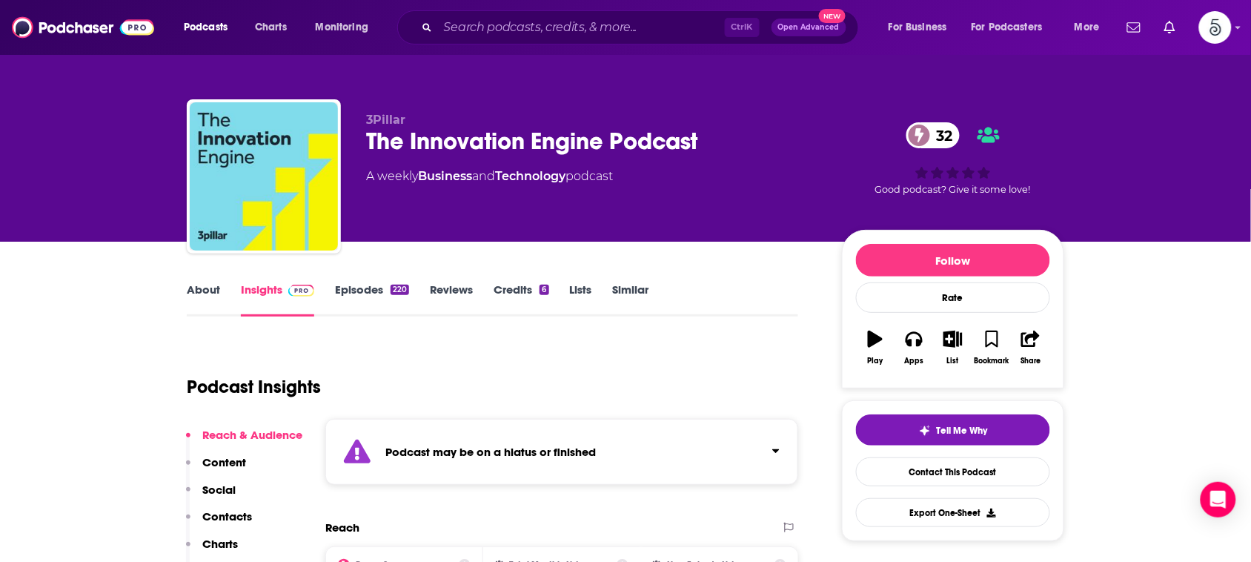
click at [197, 285] on link "About" at bounding box center [203, 299] width 33 height 34
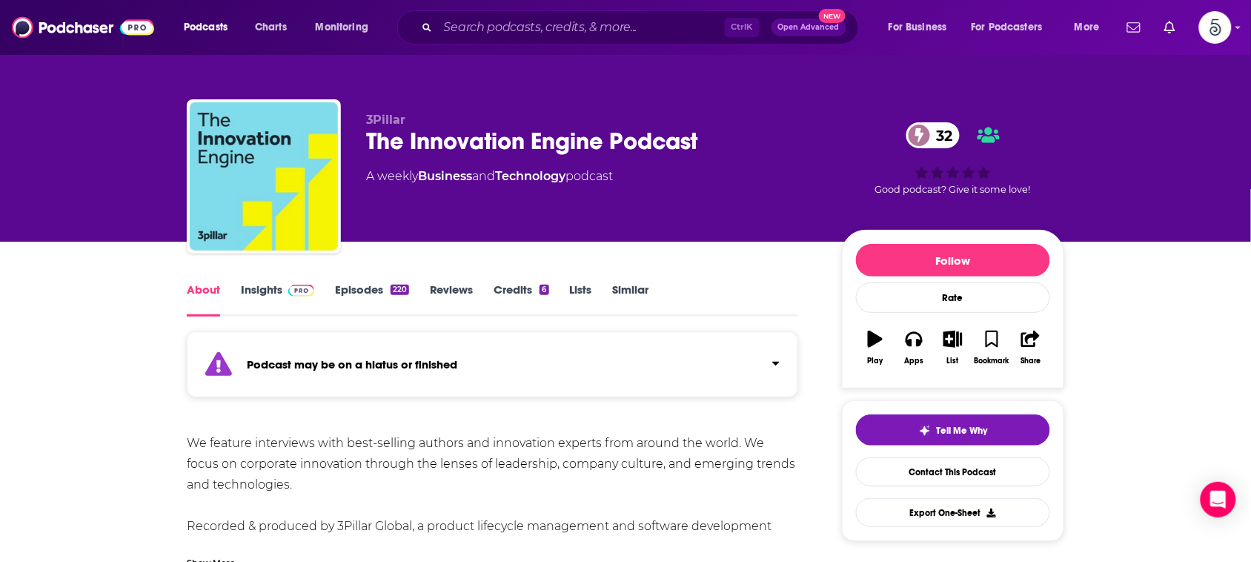
click at [197, 285] on link "About" at bounding box center [203, 299] width 33 height 34
click at [219, 300] on link "About" at bounding box center [203, 299] width 33 height 34
click at [446, 23] on input "Search podcasts, credits, & more..." at bounding box center [581, 28] width 287 height 24
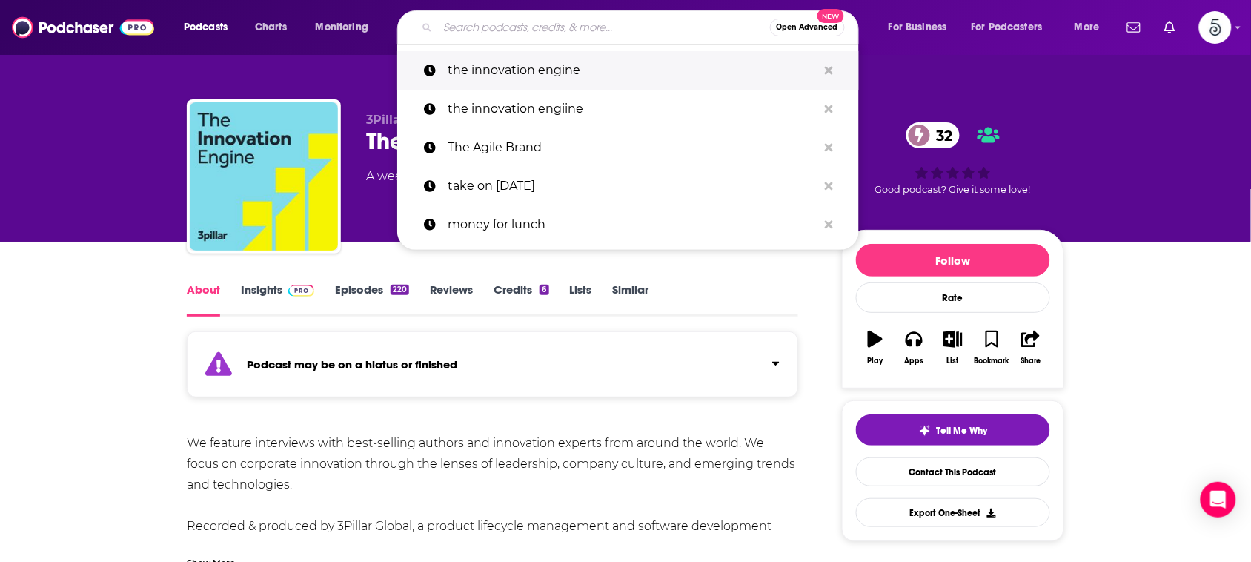
click at [469, 70] on p "the innovation engine" at bounding box center [633, 70] width 370 height 39
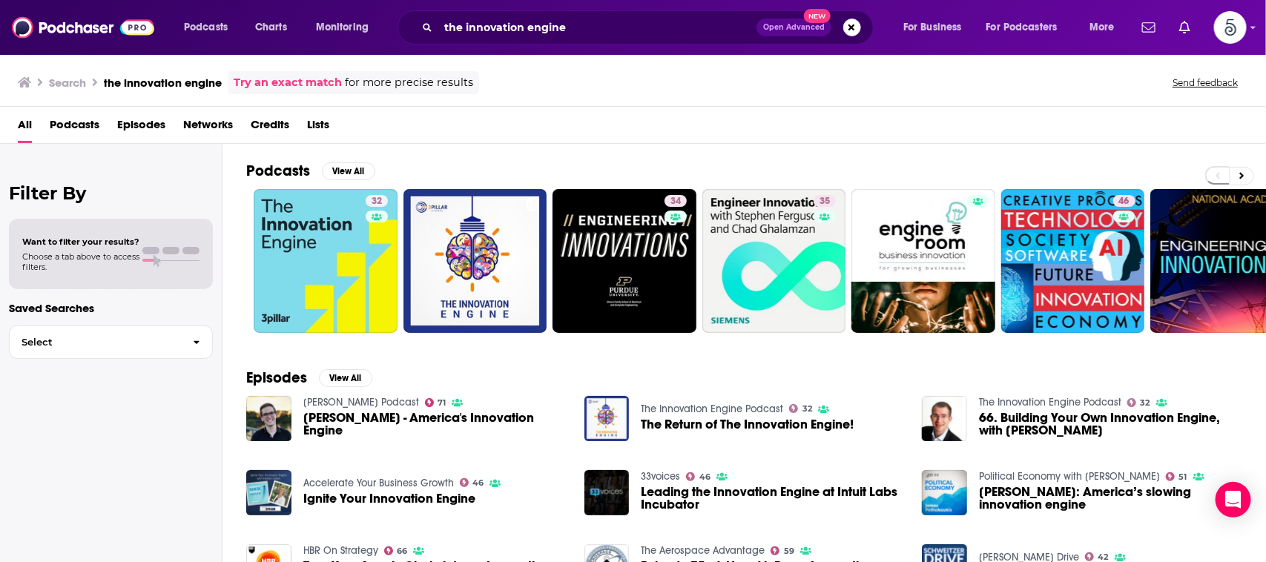
click at [468, 67] on div "Search the innovation engine Try an exact match for more precise results Send f…" at bounding box center [633, 79] width 1266 height 53
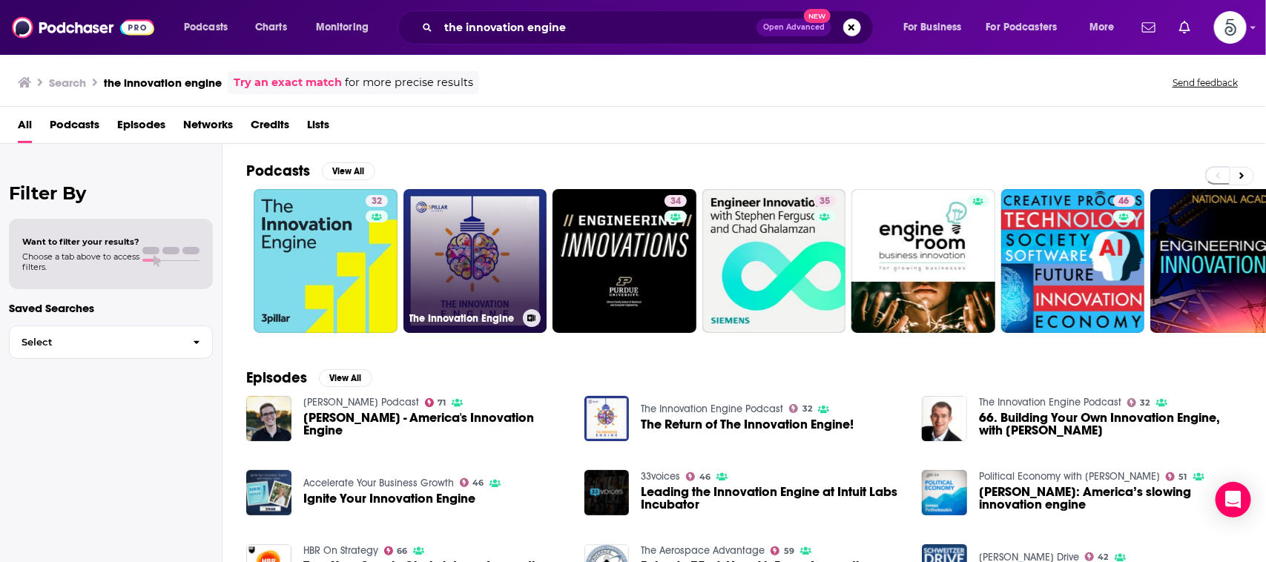
click at [508, 215] on link "The Innovation Engine" at bounding box center [475, 261] width 144 height 144
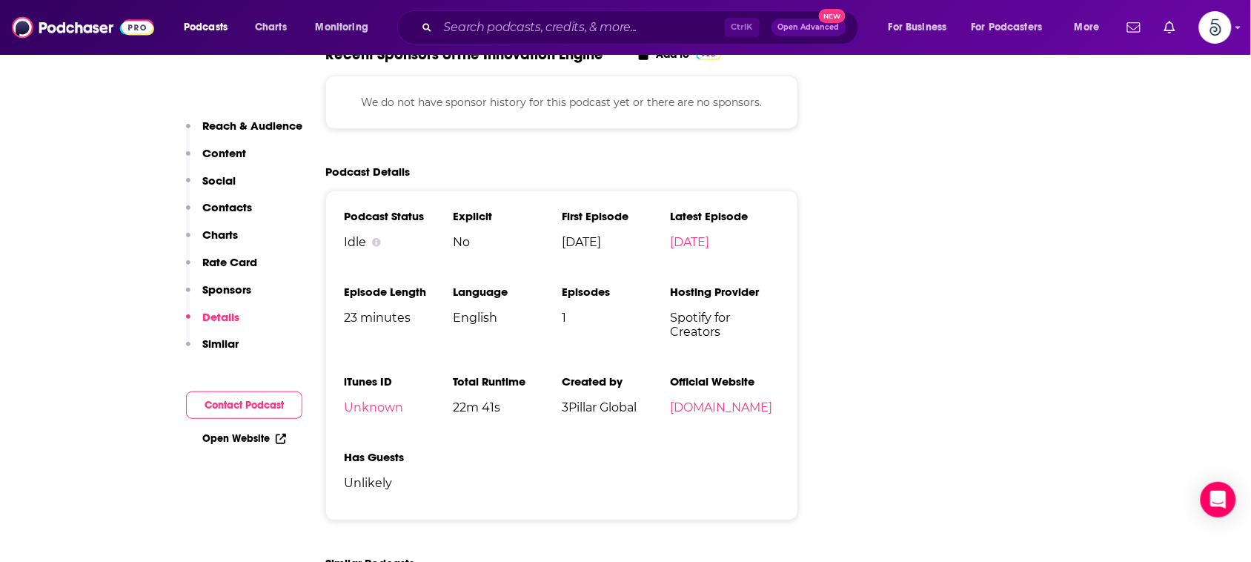
scroll to position [1816, 0]
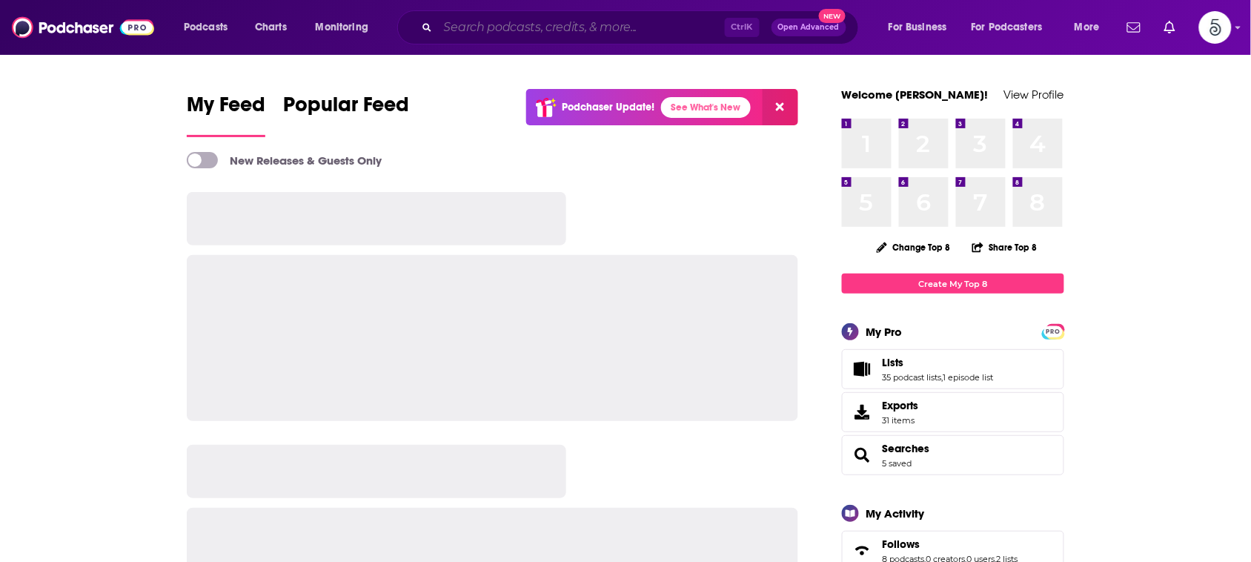
click at [604, 28] on input "Search podcasts, credits, & more..." at bounding box center [581, 28] width 287 height 24
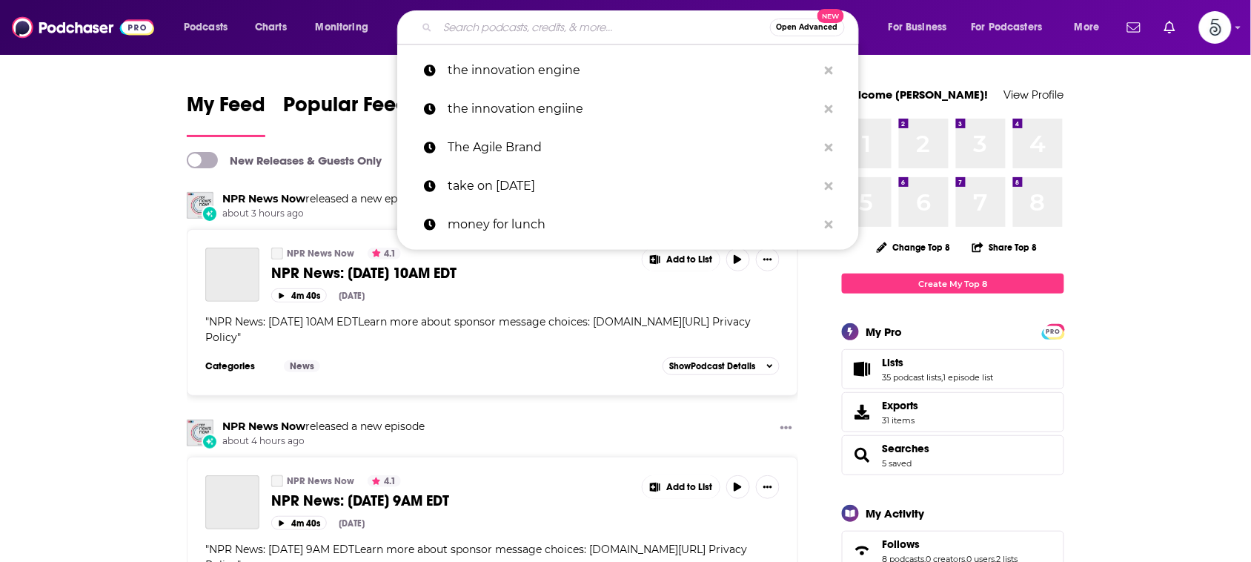
paste input "The Widest Net"
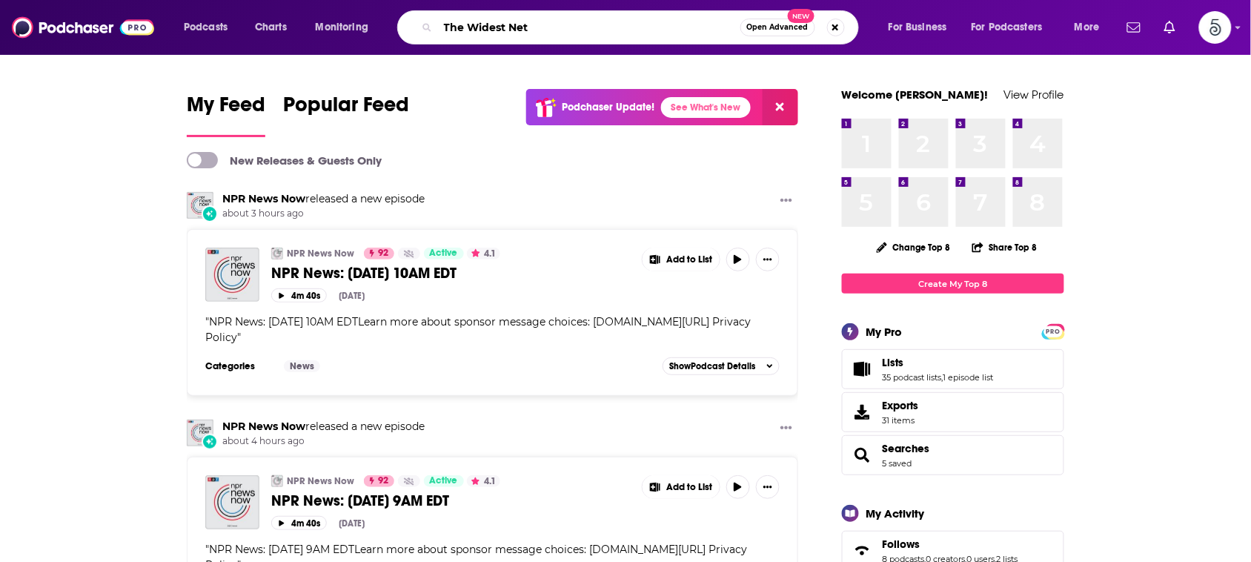
type input "The Widest Net"
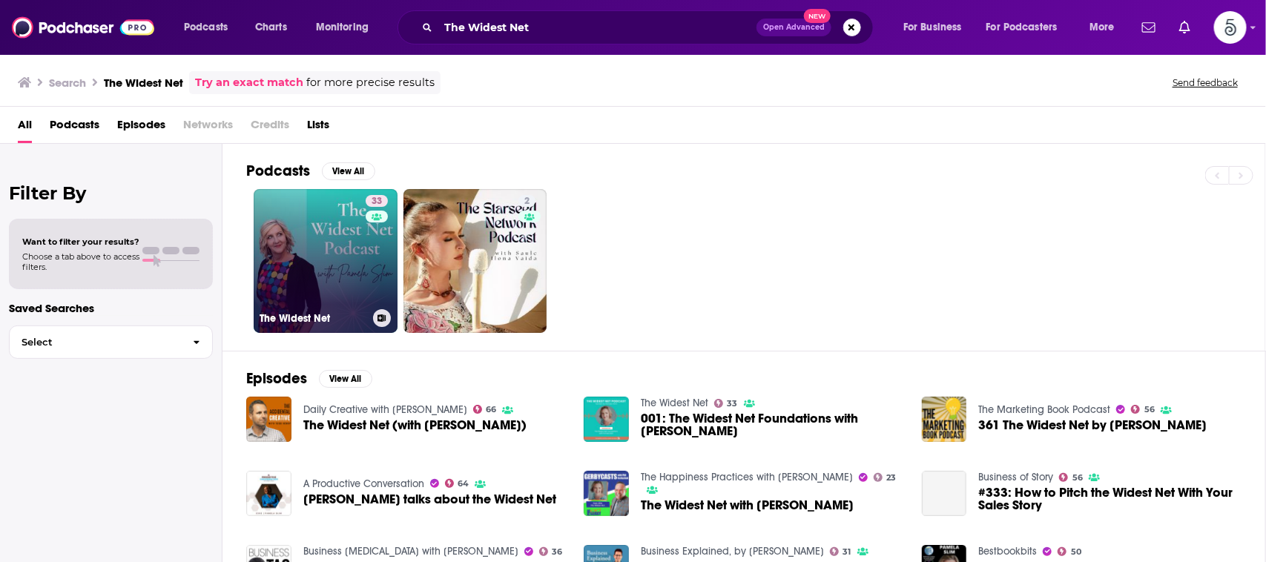
click at [323, 224] on link "33 The Widest Net" at bounding box center [326, 261] width 144 height 144
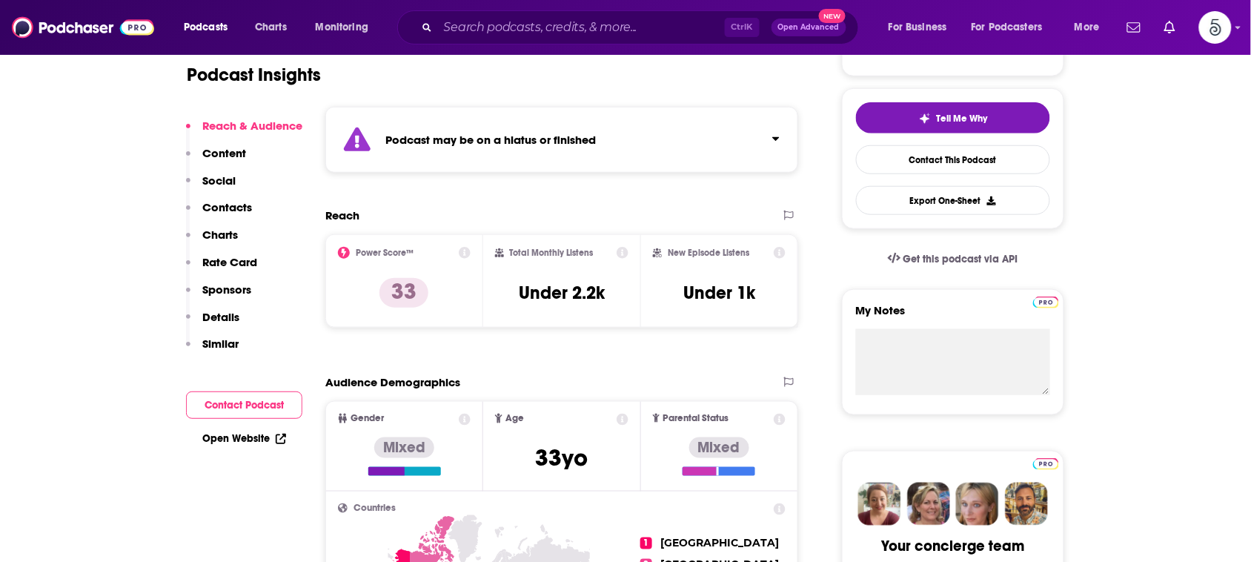
scroll to position [346, 0]
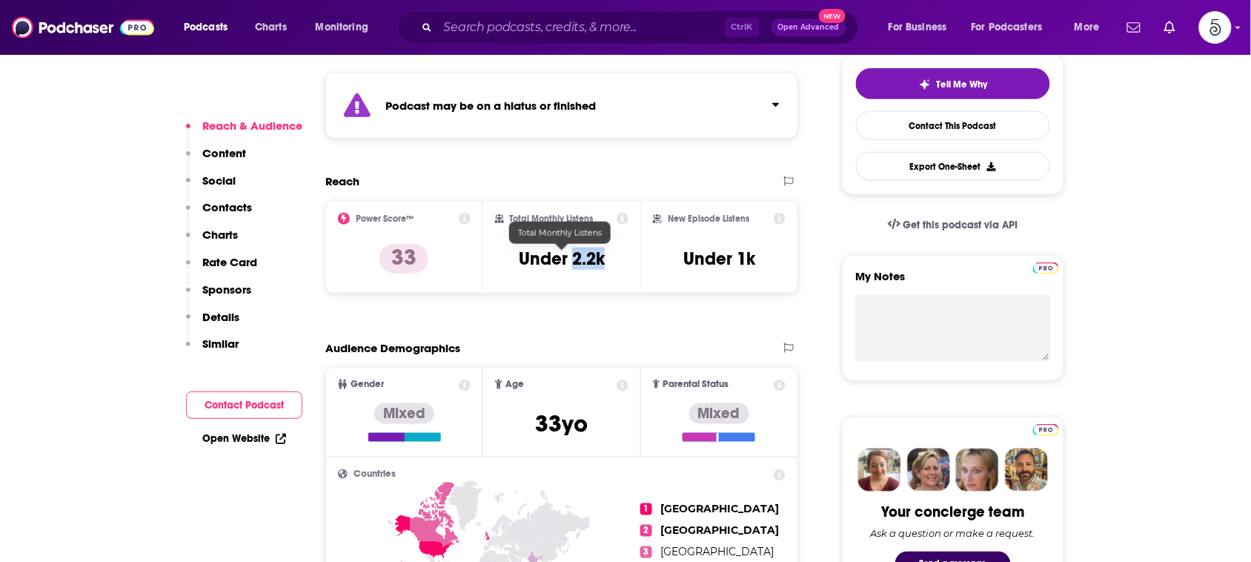
drag, startPoint x: 610, startPoint y: 256, endPoint x: 575, endPoint y: 257, distance: 35.6
click at [575, 257] on div "Total Monthly Listens Under 2.2k" at bounding box center [562, 247] width 134 height 68
copy h3 "2.2k"
